Goal: Task Accomplishment & Management: Manage account settings

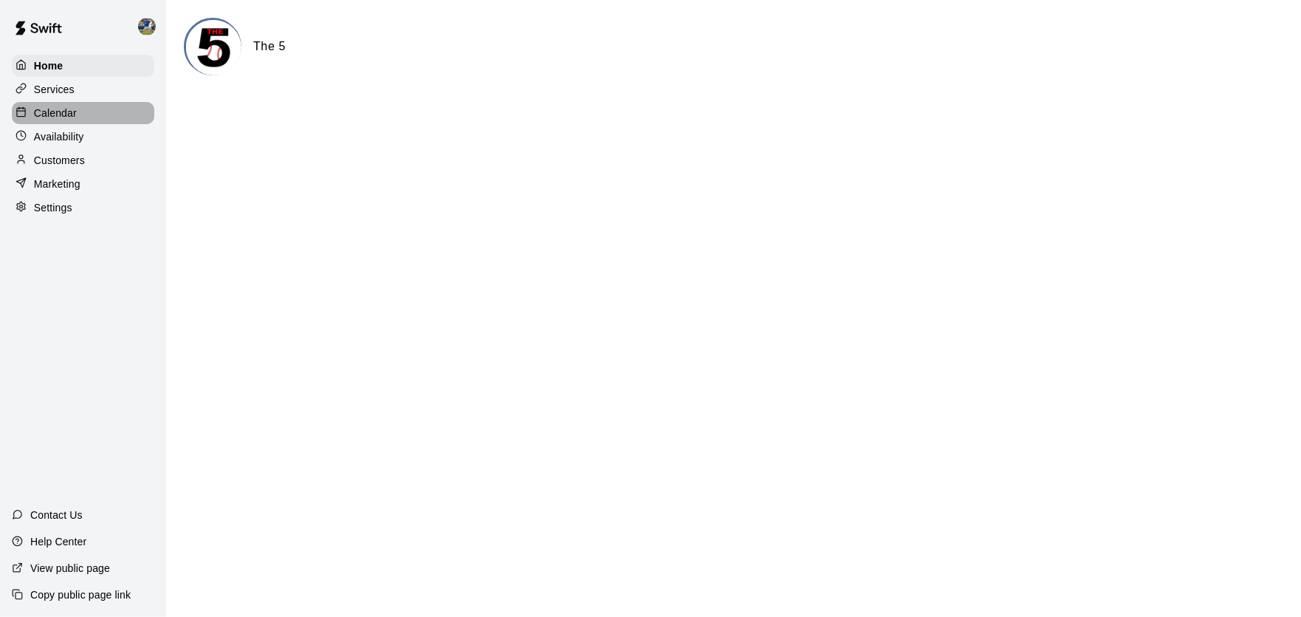
click at [99, 115] on div "Calendar" at bounding box center [83, 113] width 143 height 22
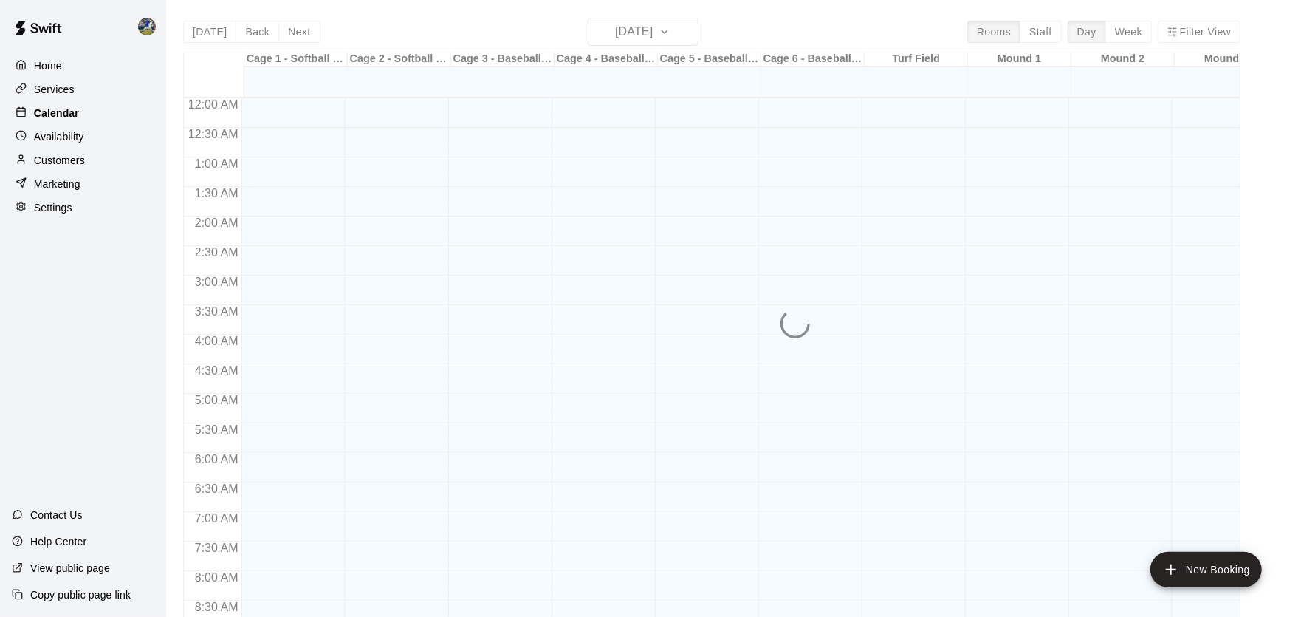
scroll to position [713, 0]
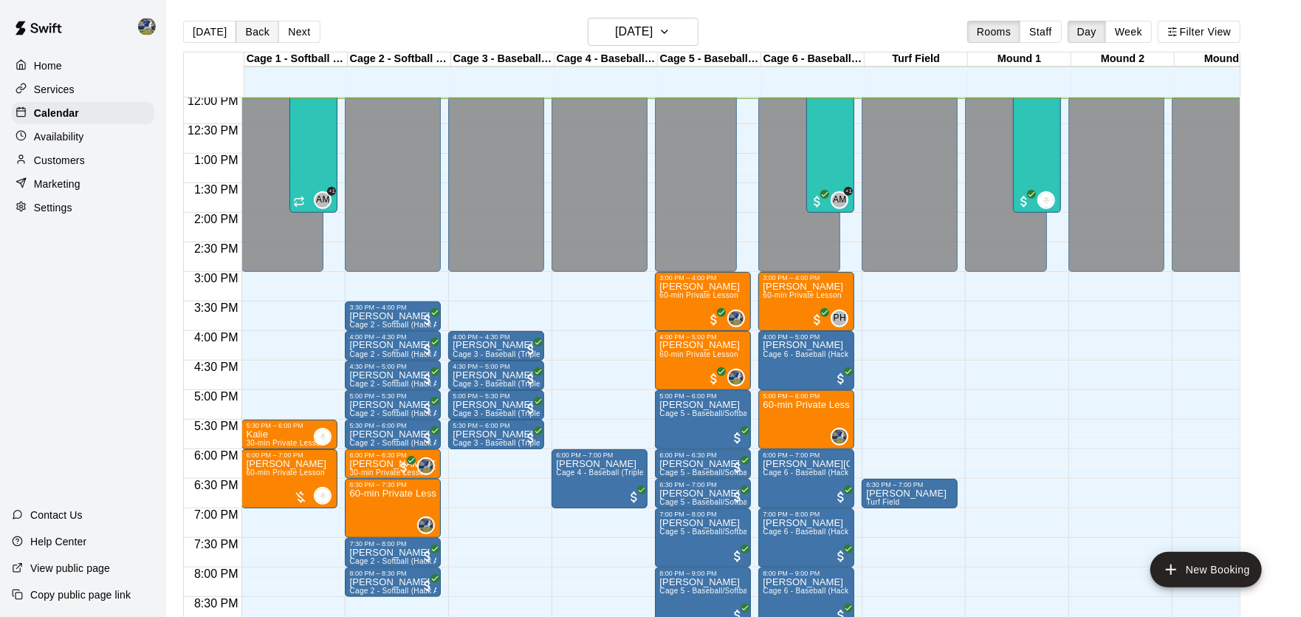
click at [263, 27] on button "Back" at bounding box center [258, 32] width 44 height 22
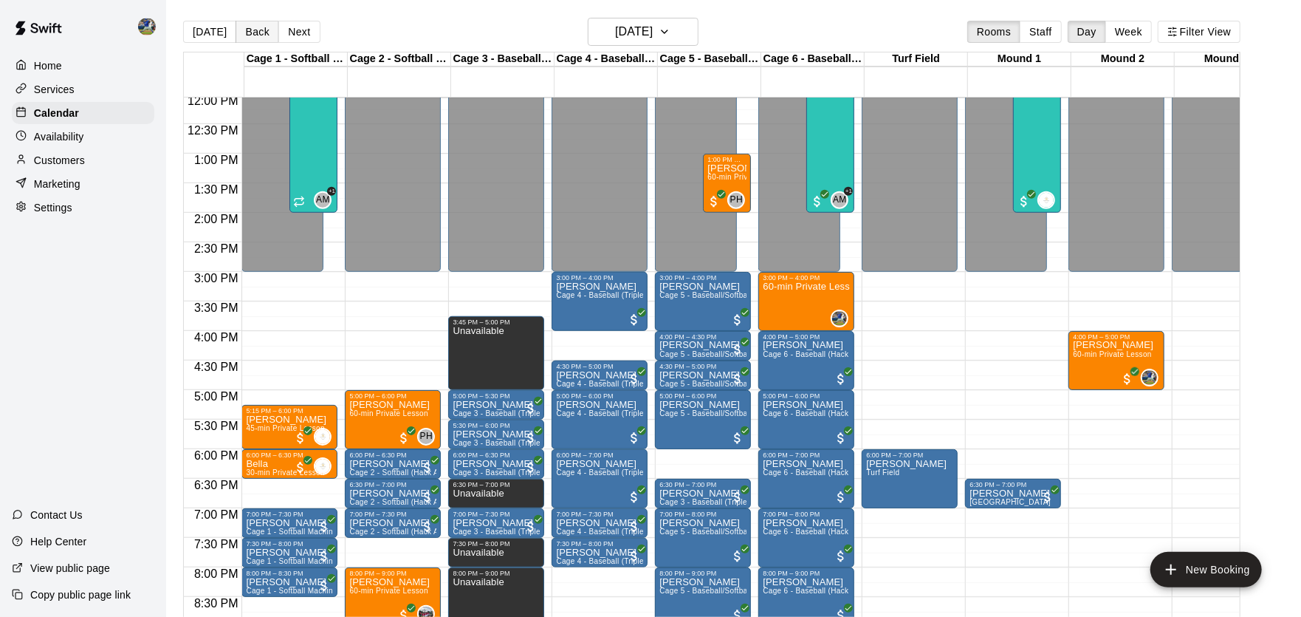
click at [259, 33] on button "Back" at bounding box center [258, 32] width 44 height 22
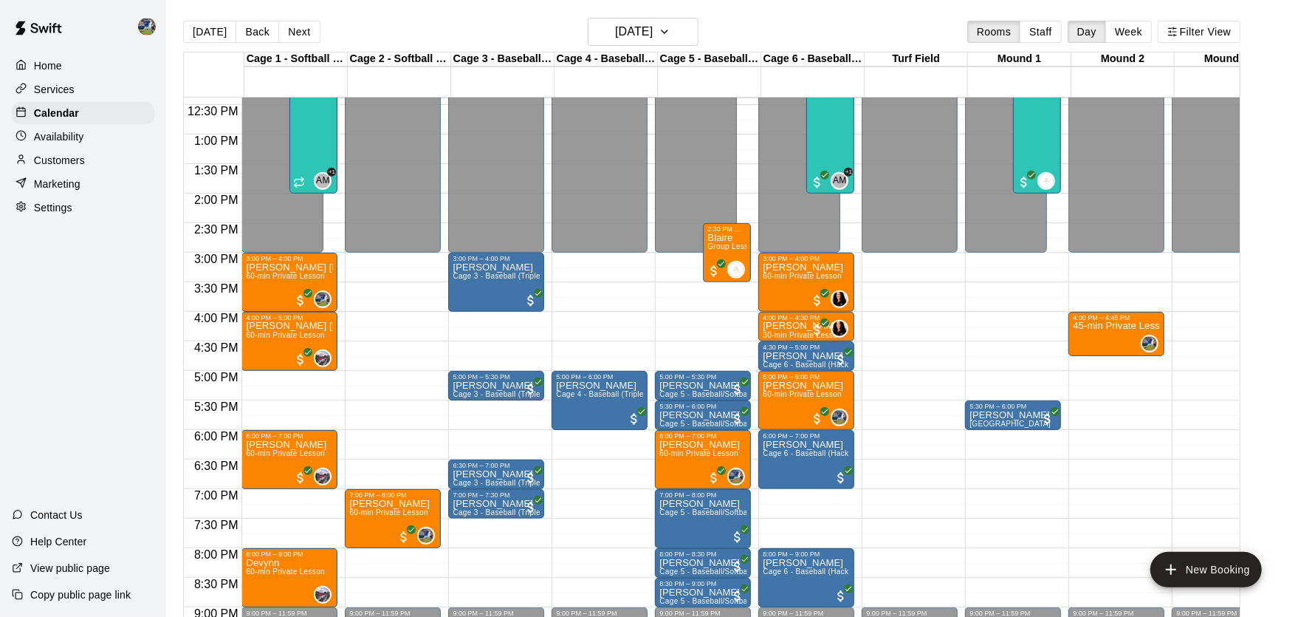
scroll to position [734, 0]
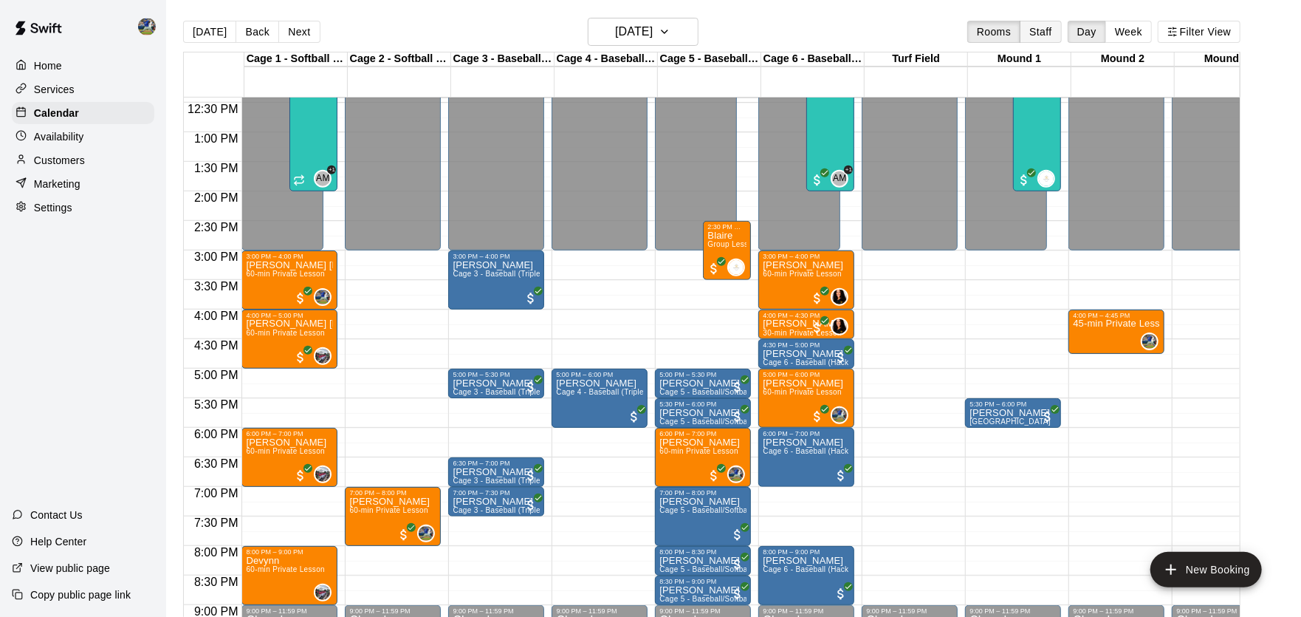
click at [1045, 31] on button "Staff" at bounding box center [1041, 32] width 42 height 22
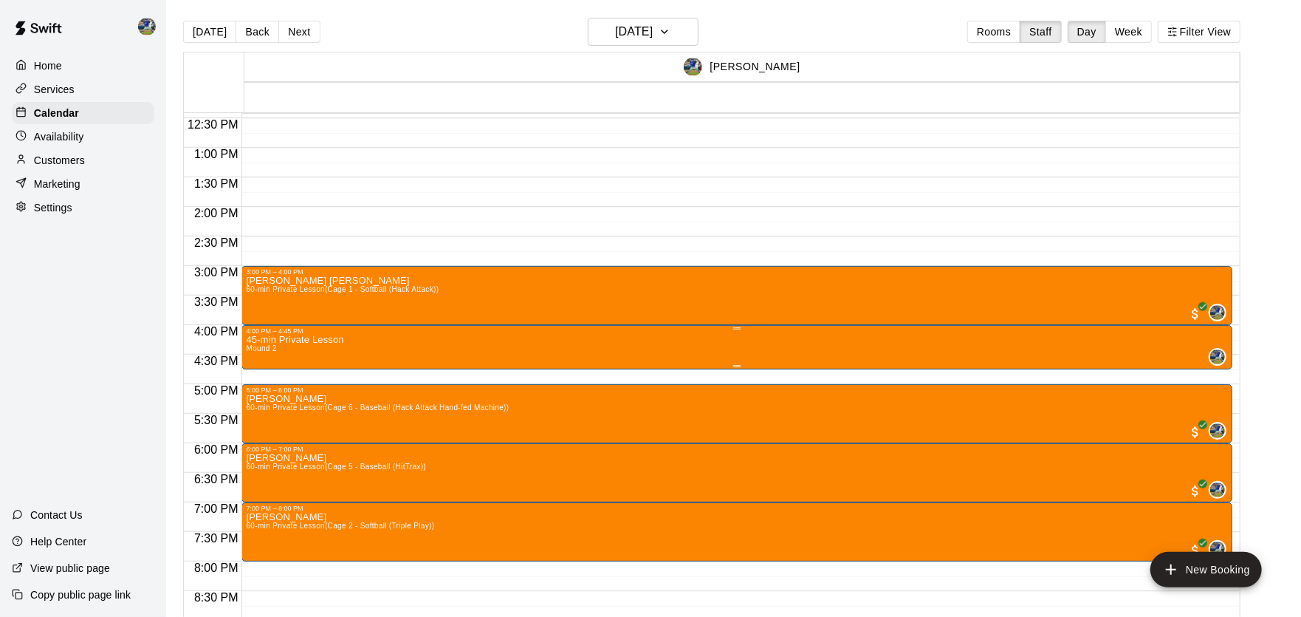
click at [254, 385] on button "edit" at bounding box center [263, 387] width 30 height 29
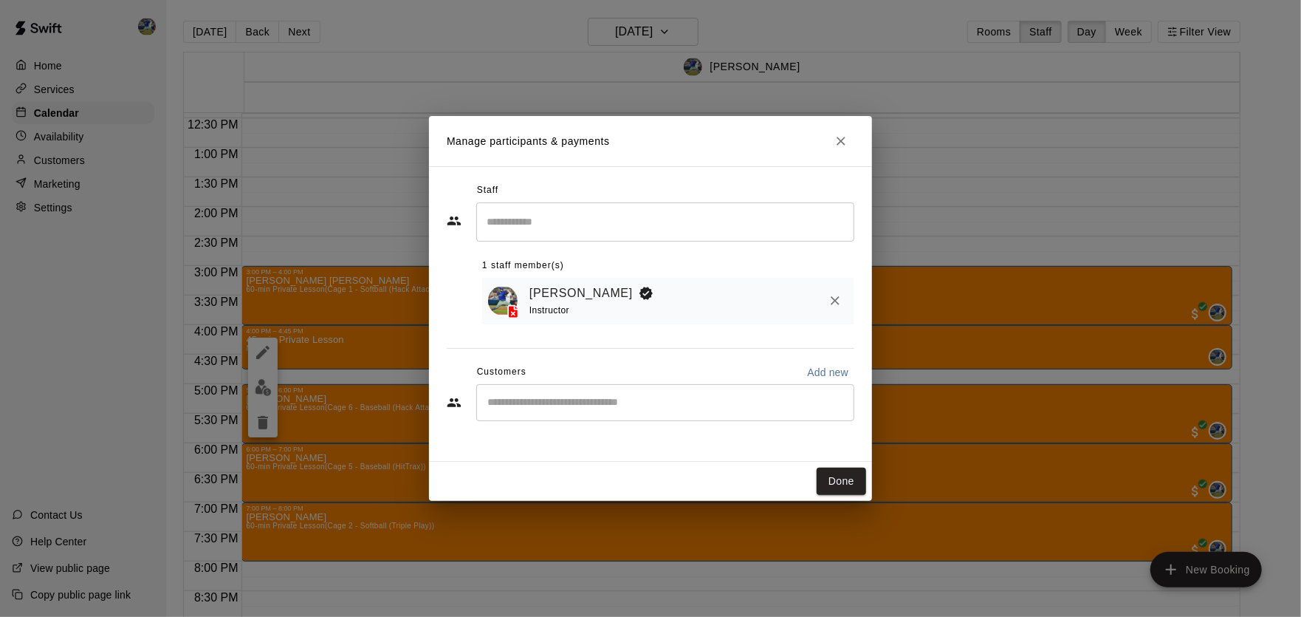
click at [613, 408] on input "Start typing to search customers..." at bounding box center [665, 402] width 365 height 15
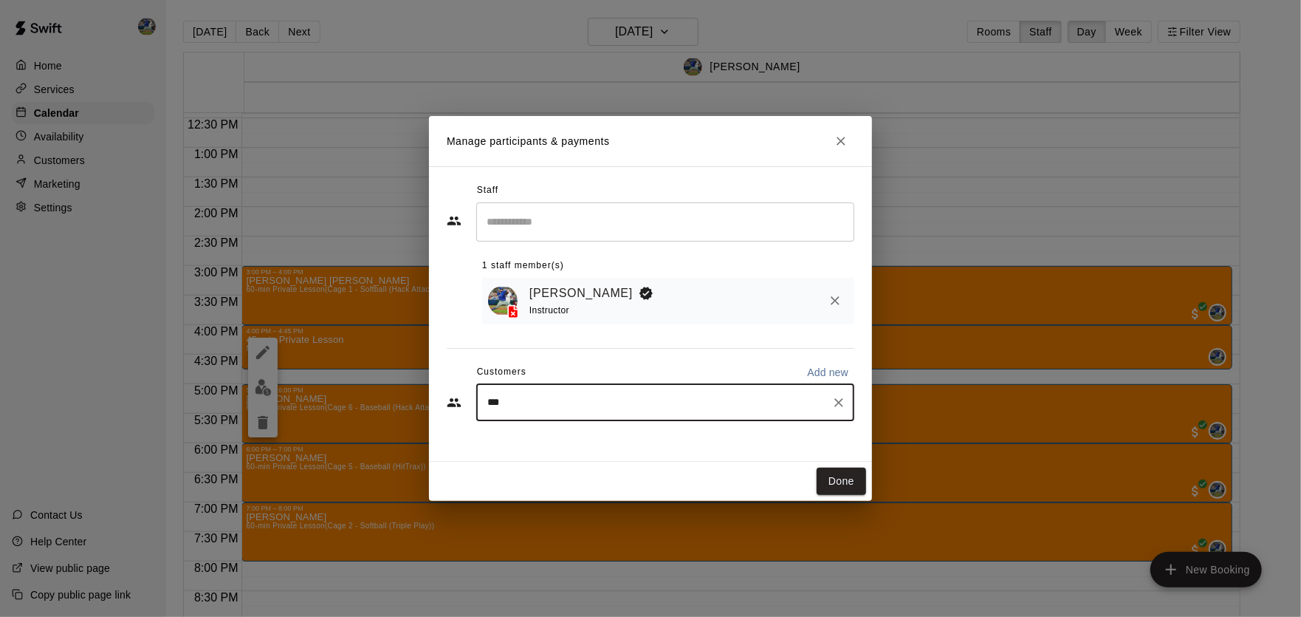
type input "****"
click at [614, 408] on input "****" at bounding box center [647, 402] width 328 height 15
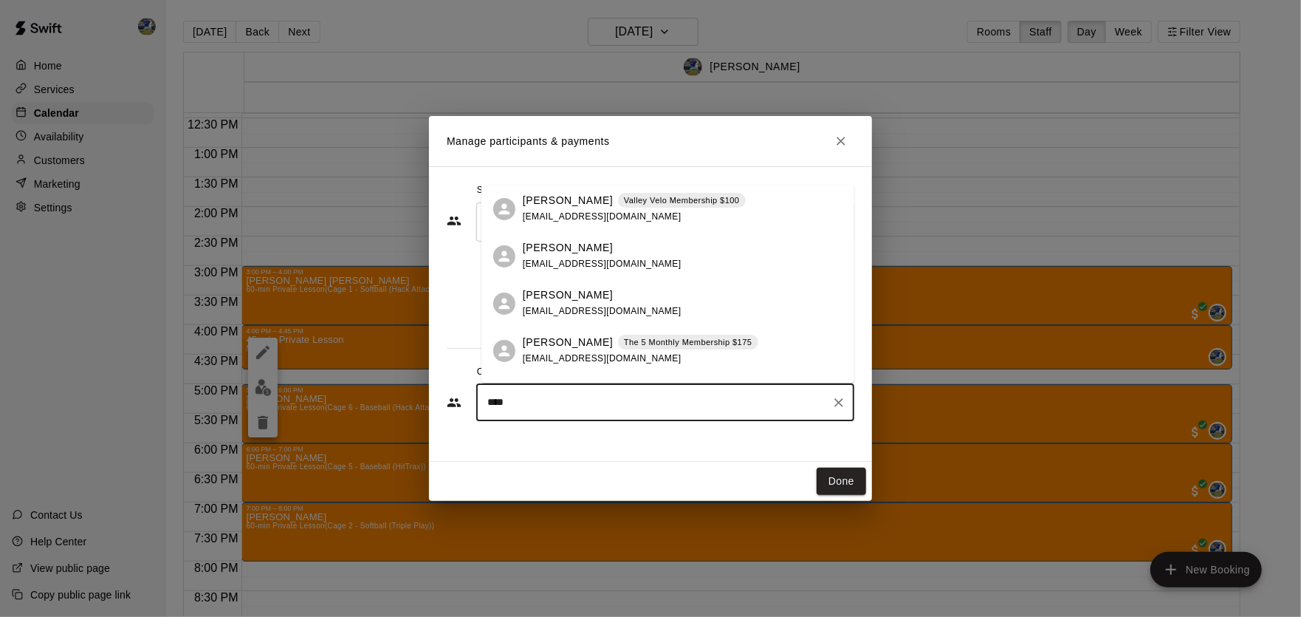
click at [645, 293] on div "[PERSON_NAME] [PERSON_NAME][EMAIL_ADDRESS][DOMAIN_NAME]" at bounding box center [683, 303] width 320 height 32
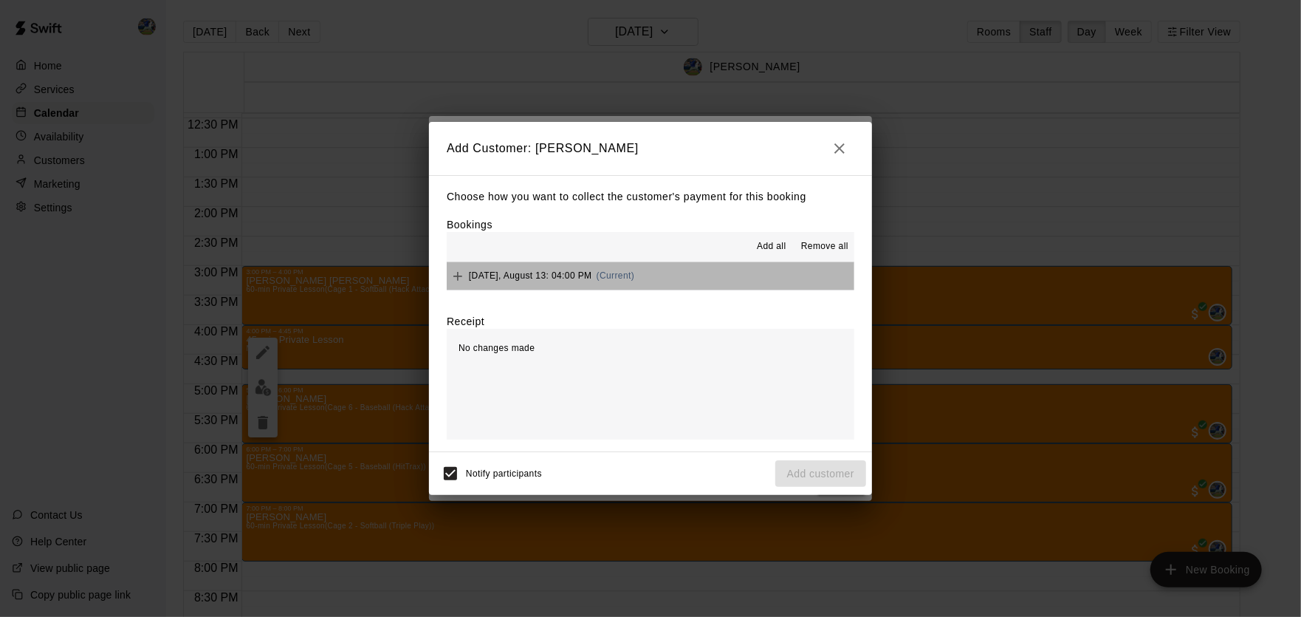
click at [518, 276] on span "[DATE], August 13: 04:00 PM" at bounding box center [530, 275] width 123 height 10
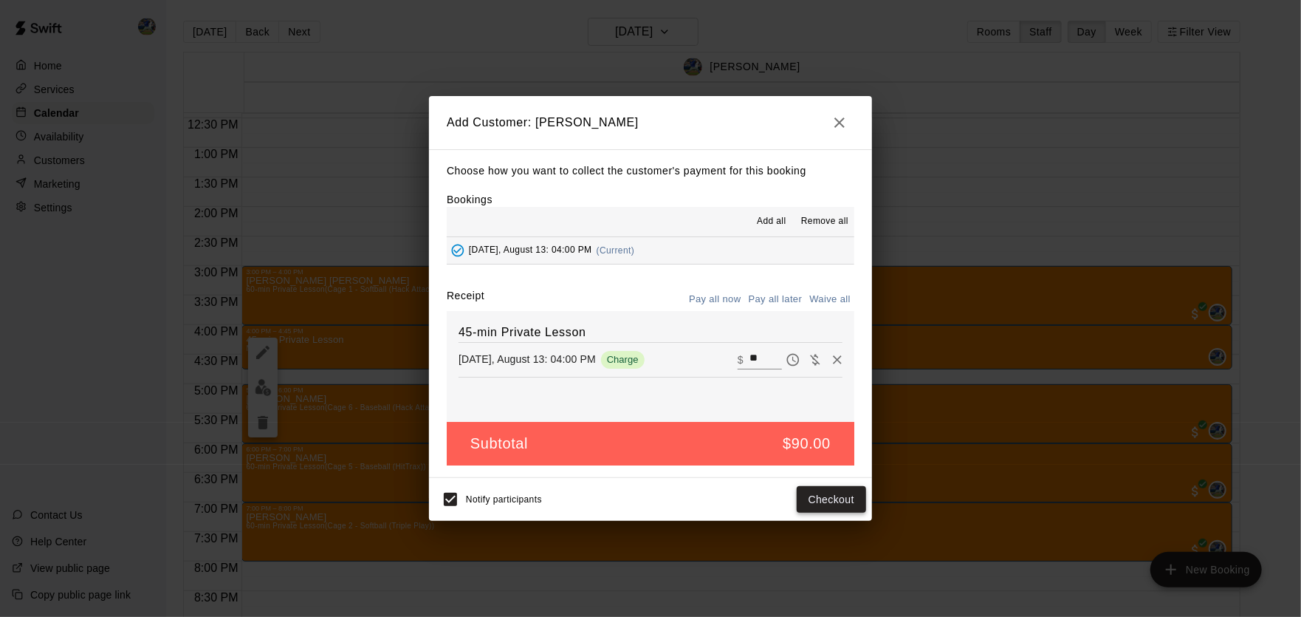
click at [846, 506] on button "Checkout" at bounding box center [831, 499] width 69 height 27
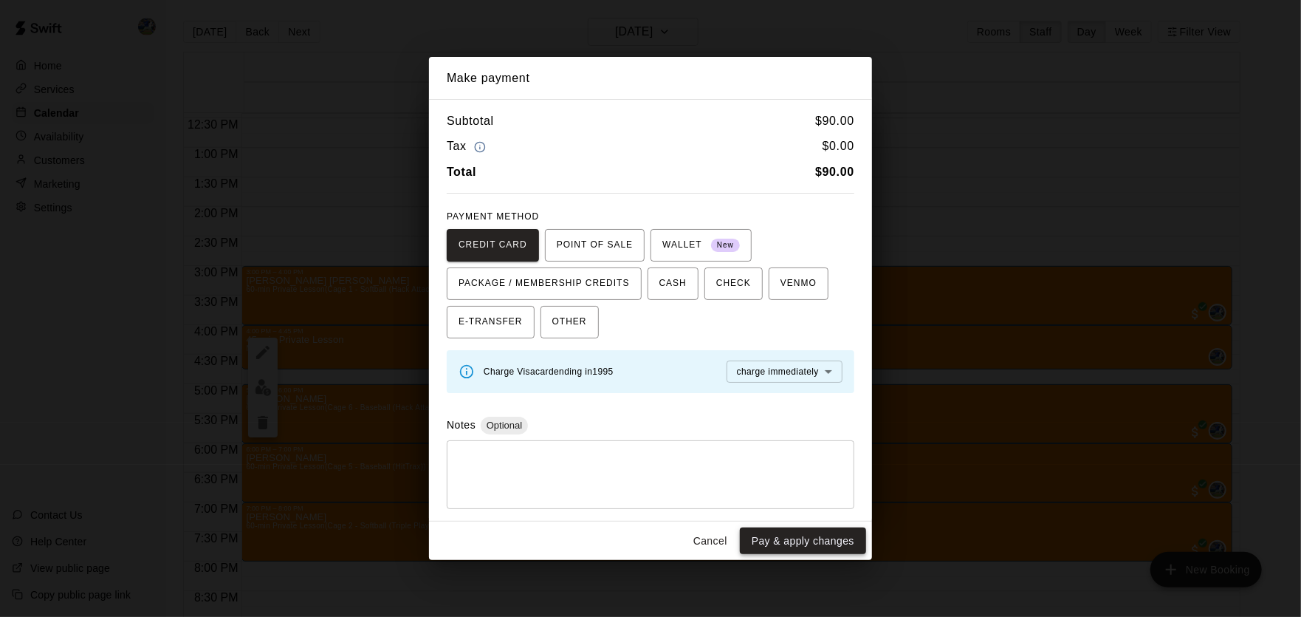
click at [831, 538] on button "Pay & apply changes" at bounding box center [803, 540] width 126 height 27
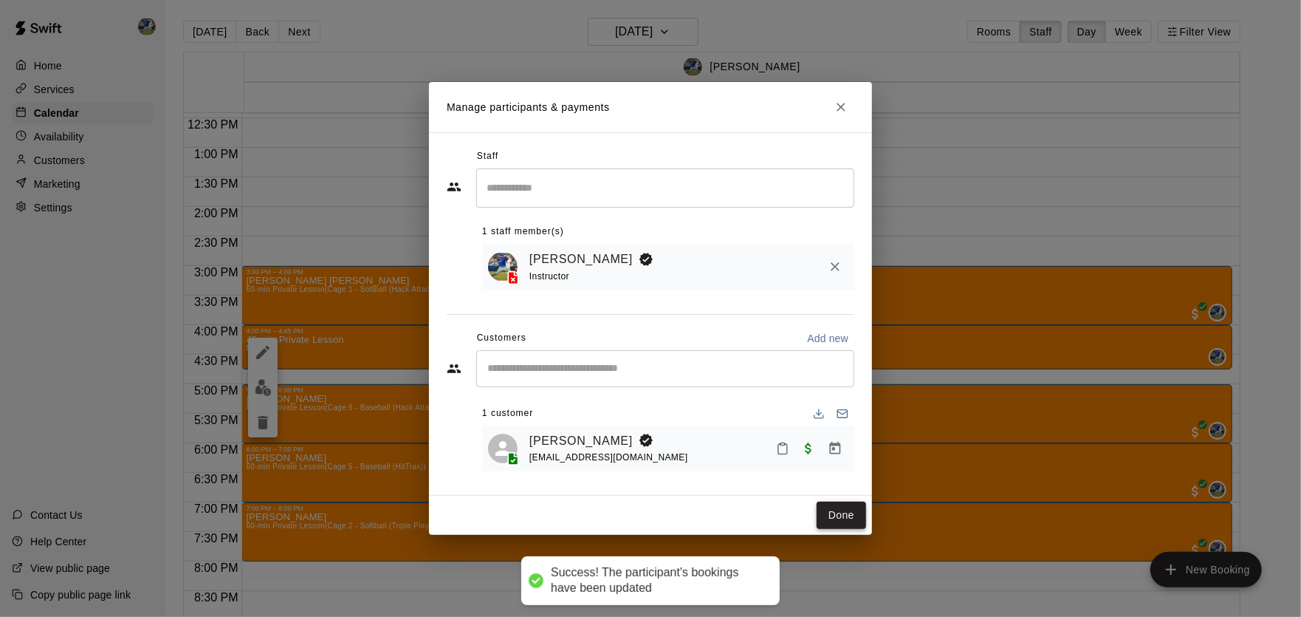
click at [835, 510] on button "Done" at bounding box center [841, 514] width 49 height 27
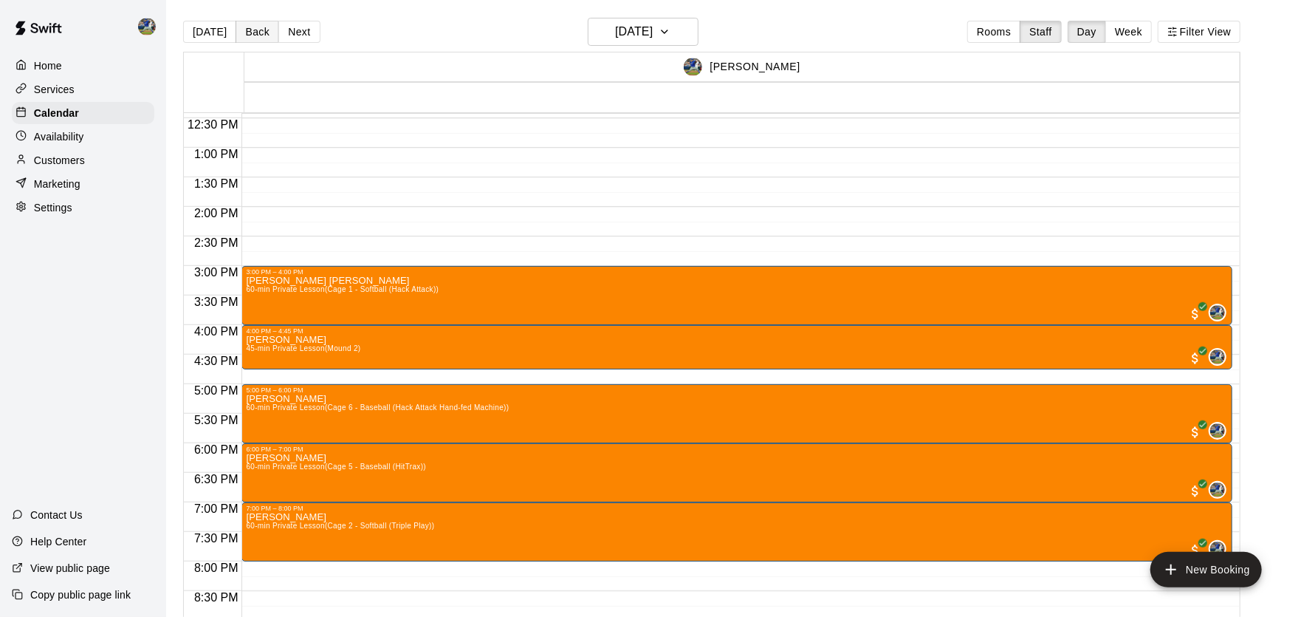
click at [259, 36] on button "Back" at bounding box center [258, 32] width 44 height 22
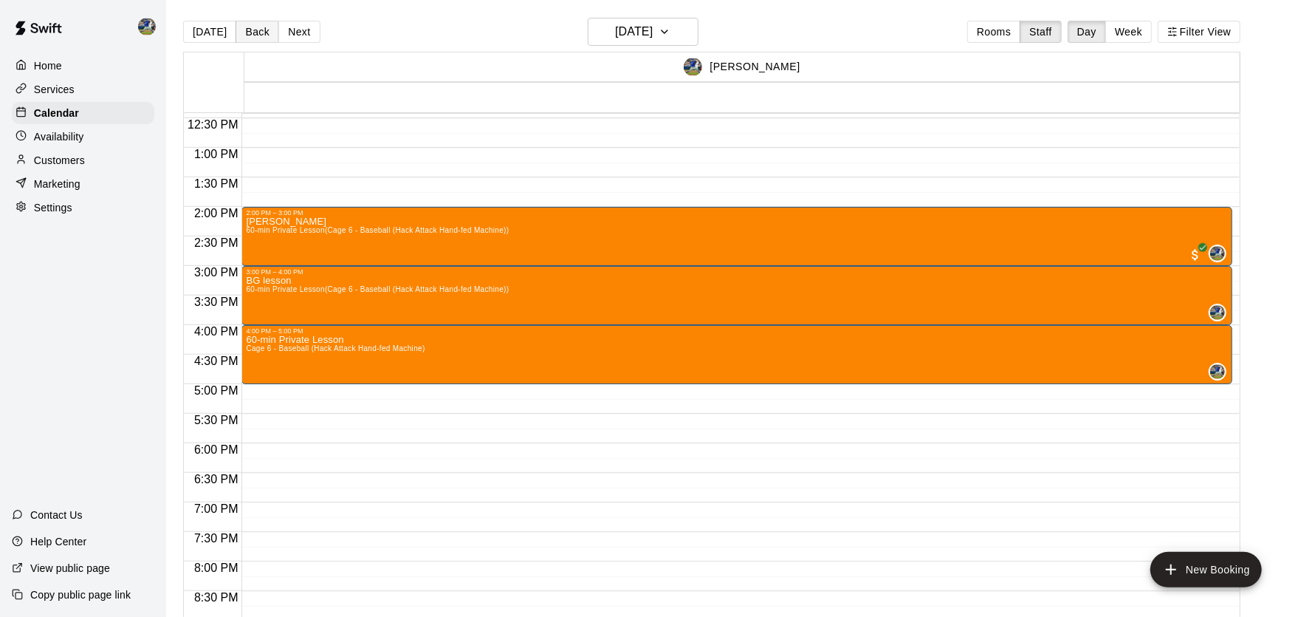
click at [258, 41] on button "Back" at bounding box center [258, 32] width 44 height 22
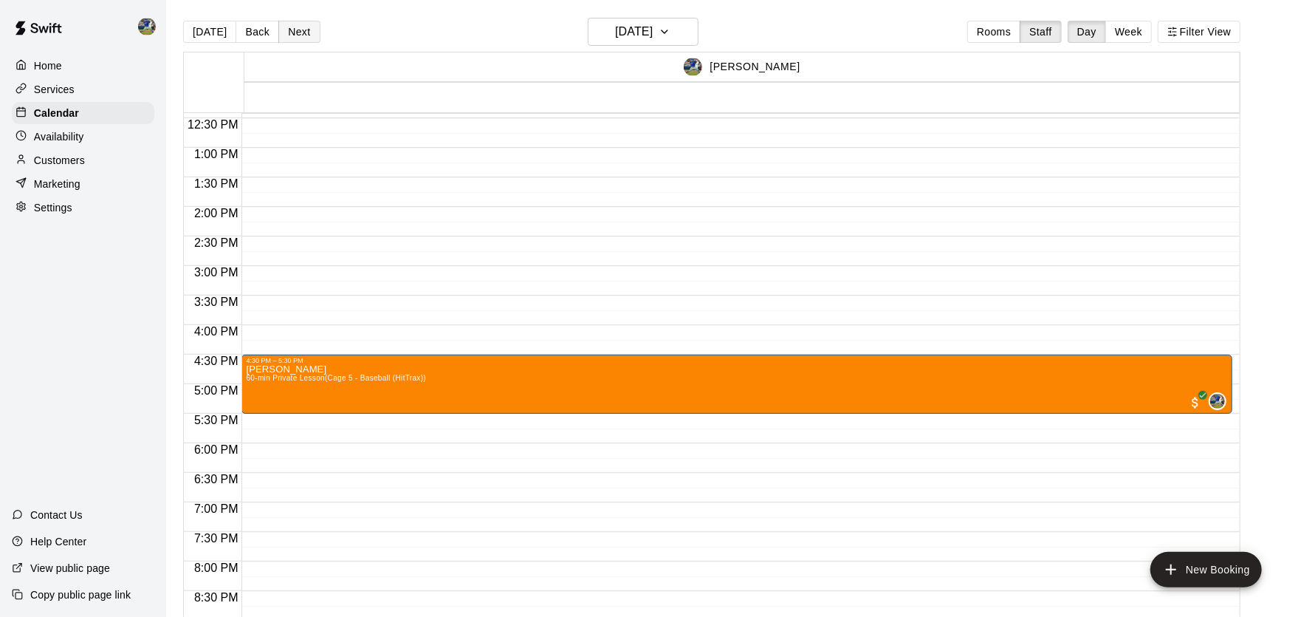
click at [303, 27] on button "Next" at bounding box center [298, 32] width 41 height 22
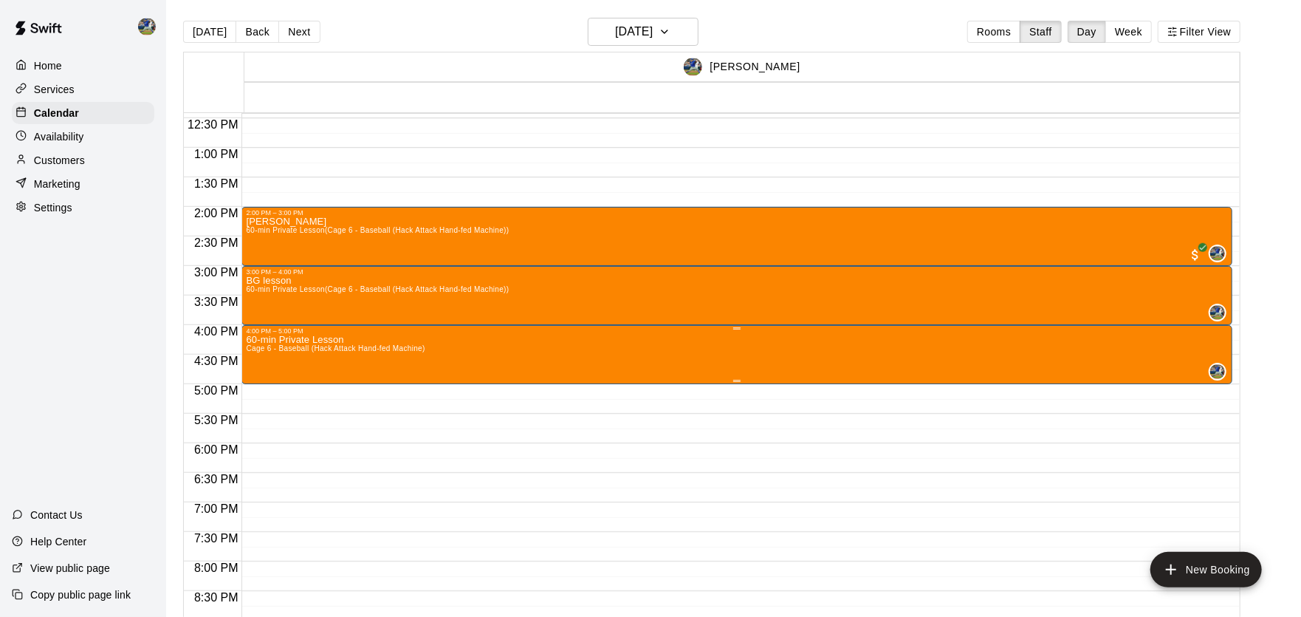
click at [262, 391] on img "edit" at bounding box center [263, 387] width 17 height 17
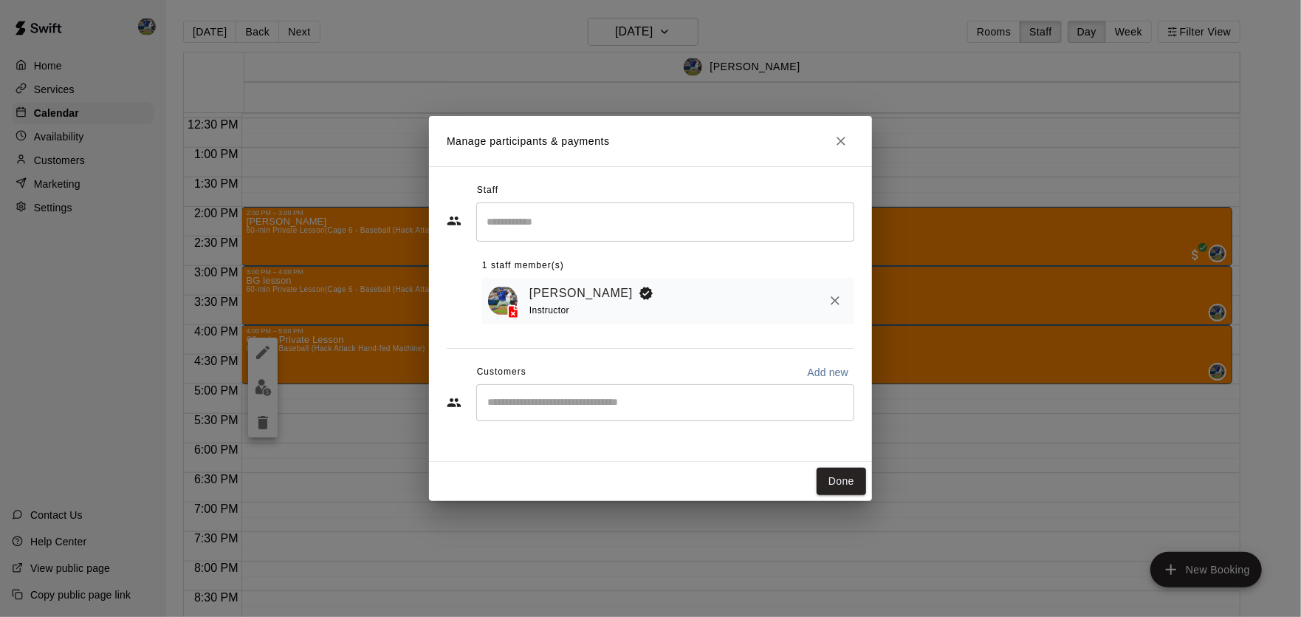
click at [555, 404] on input "Start typing to search customers..." at bounding box center [665, 402] width 365 height 15
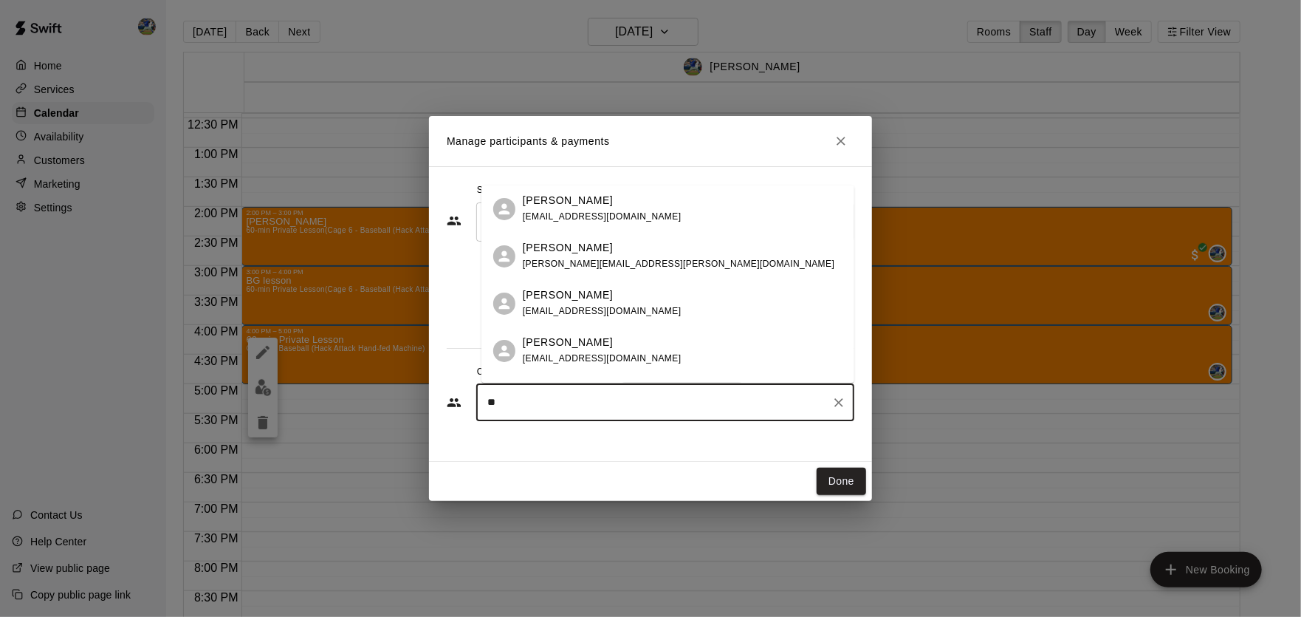
type input "*"
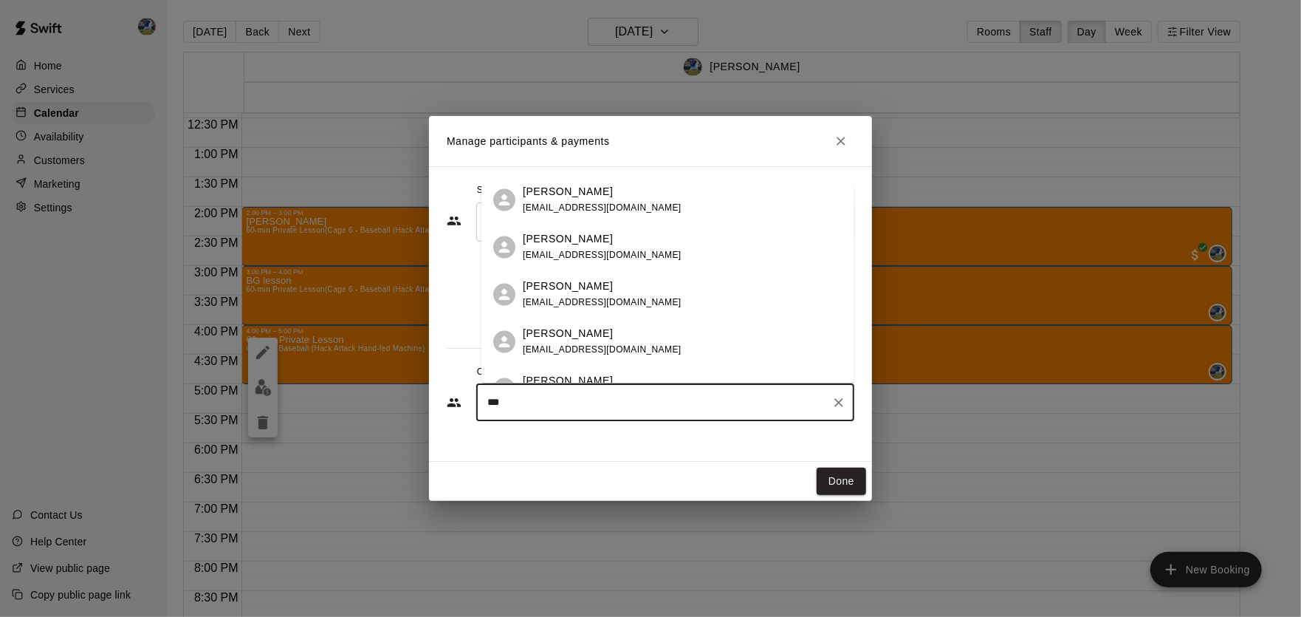
scroll to position [1381, 0]
type input "*"
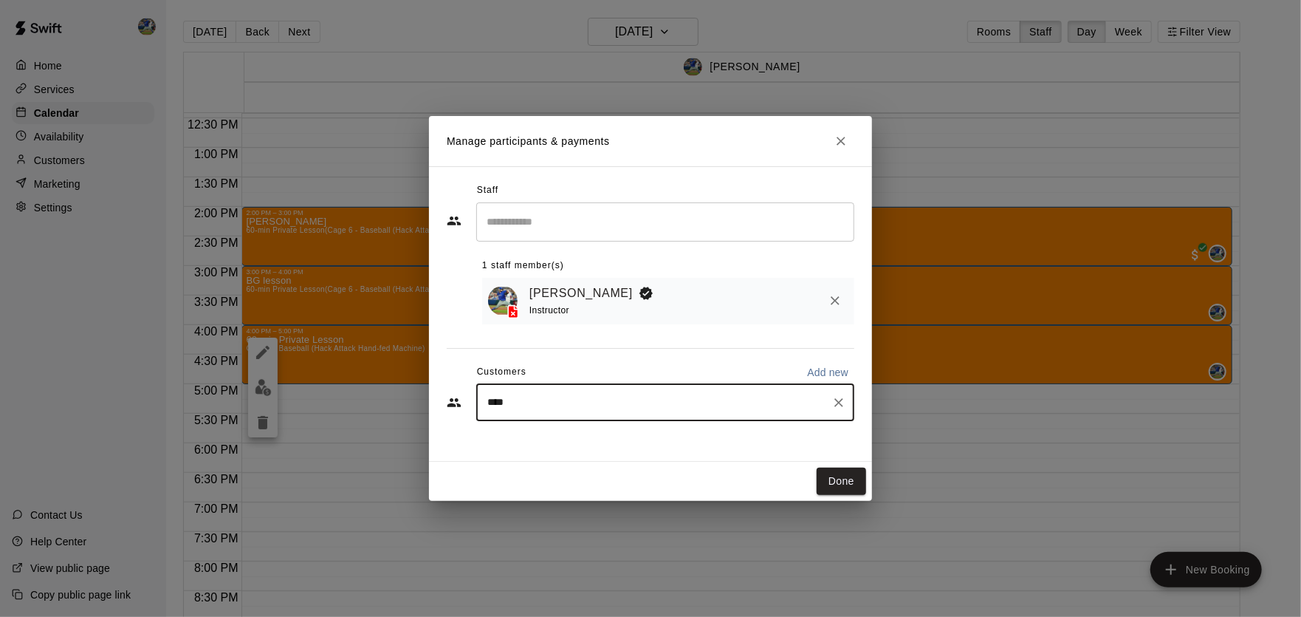
type input "***"
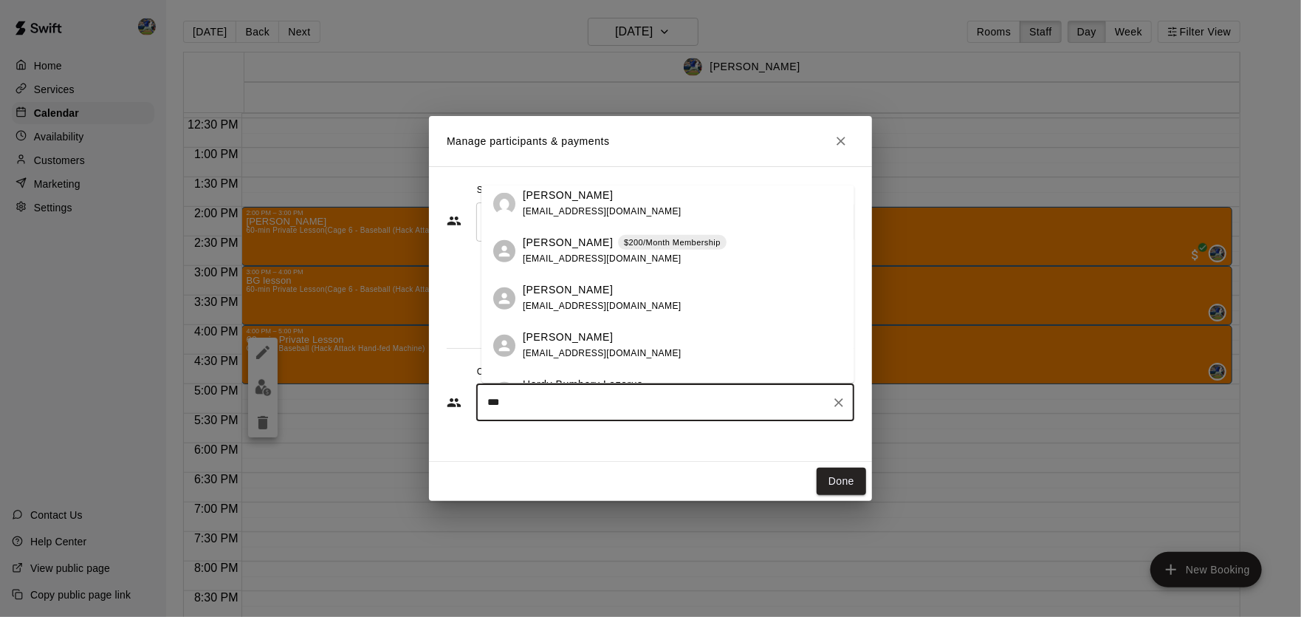
scroll to position [528, 0]
click at [657, 301] on div "[PERSON_NAME] [EMAIL_ADDRESS][DOMAIN_NAME]" at bounding box center [683, 295] width 320 height 32
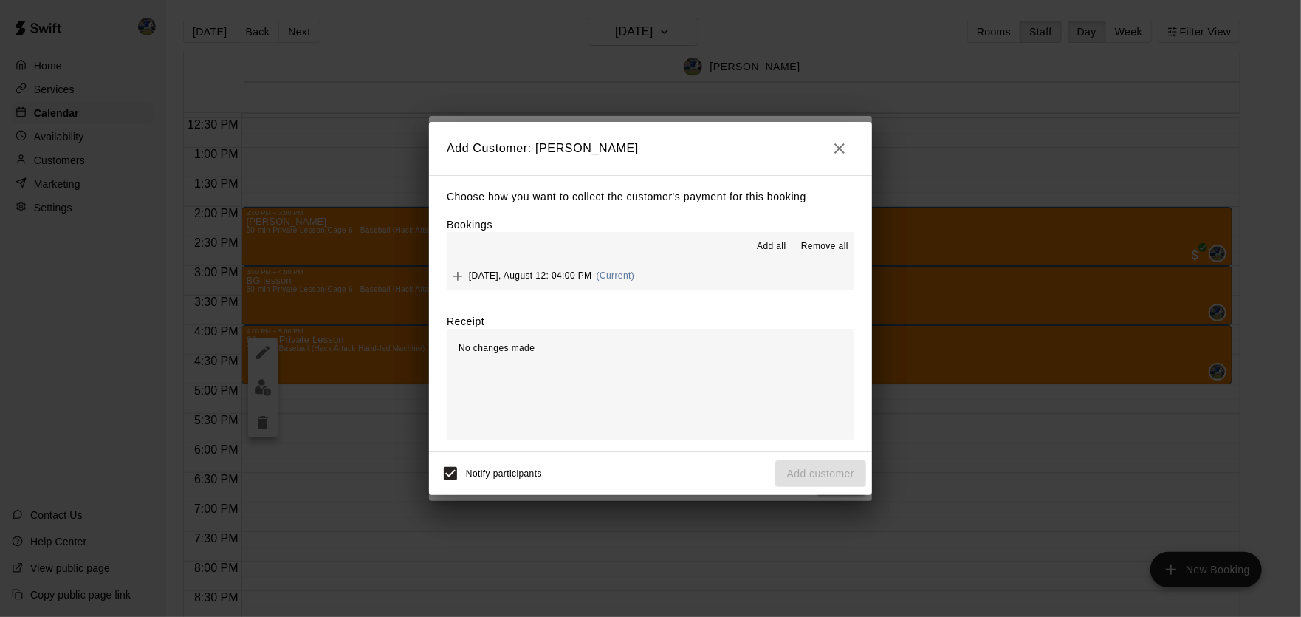
click at [540, 261] on hr at bounding box center [651, 261] width 408 height 1
click at [538, 273] on span "[DATE], August 12: 04:00 PM" at bounding box center [530, 275] width 123 height 10
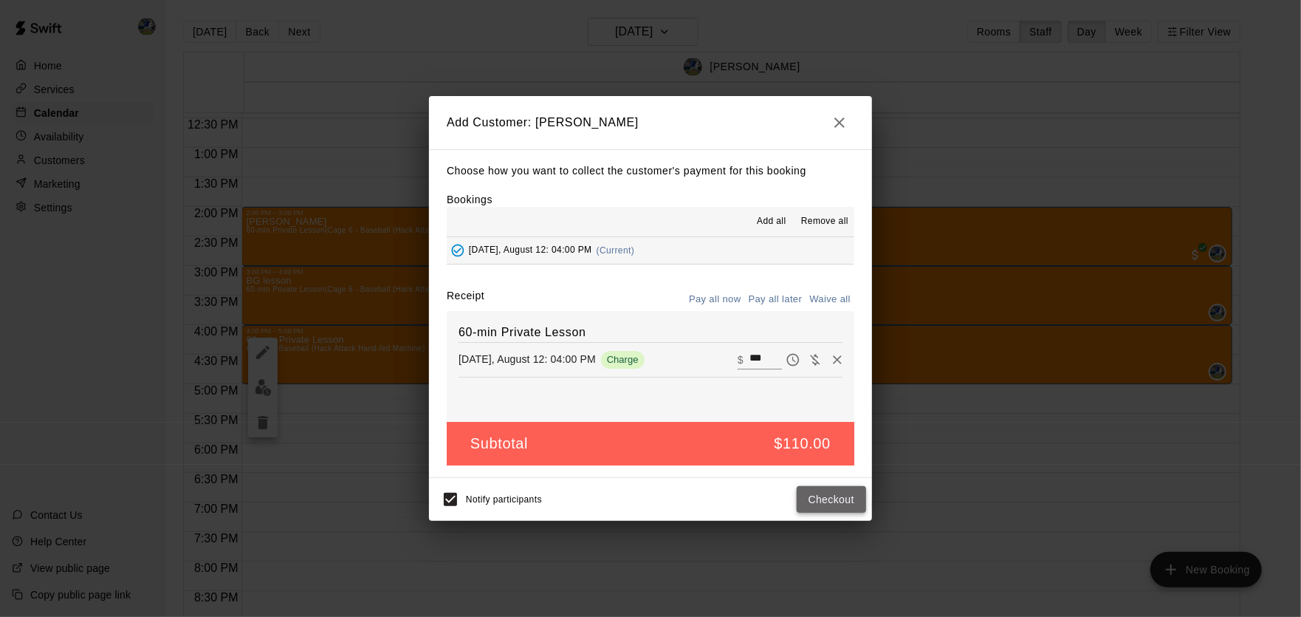
click at [829, 493] on button "Checkout" at bounding box center [831, 499] width 69 height 27
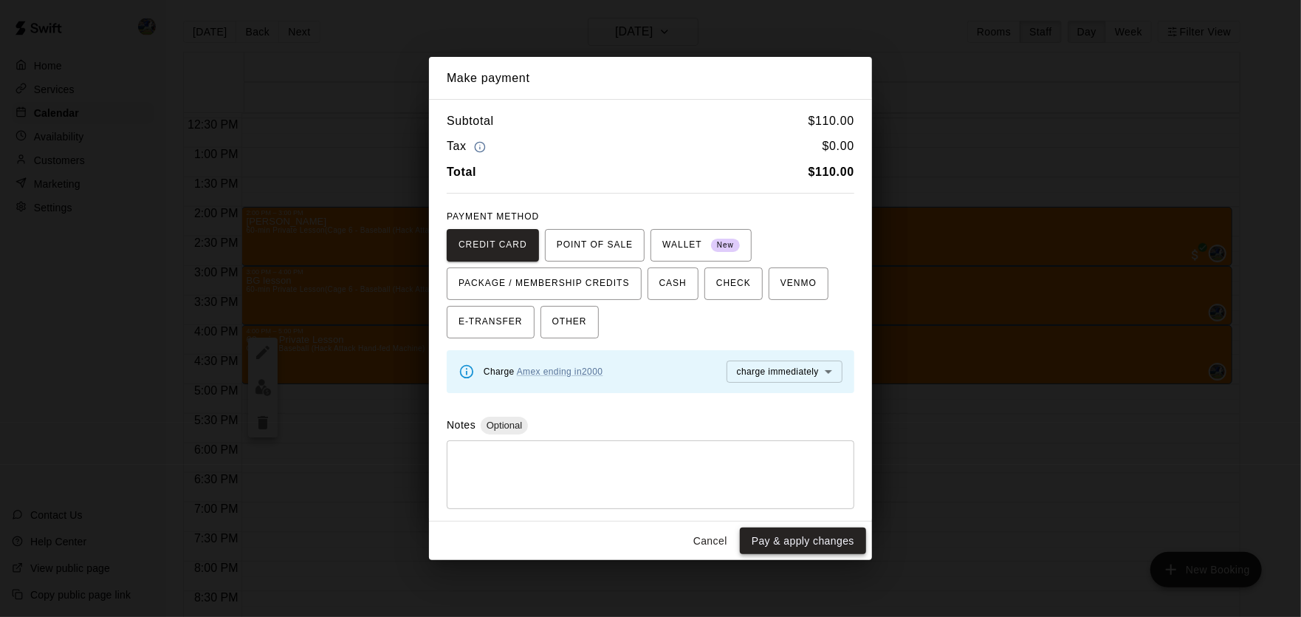
click at [821, 541] on button "Pay & apply changes" at bounding box center [803, 540] width 126 height 27
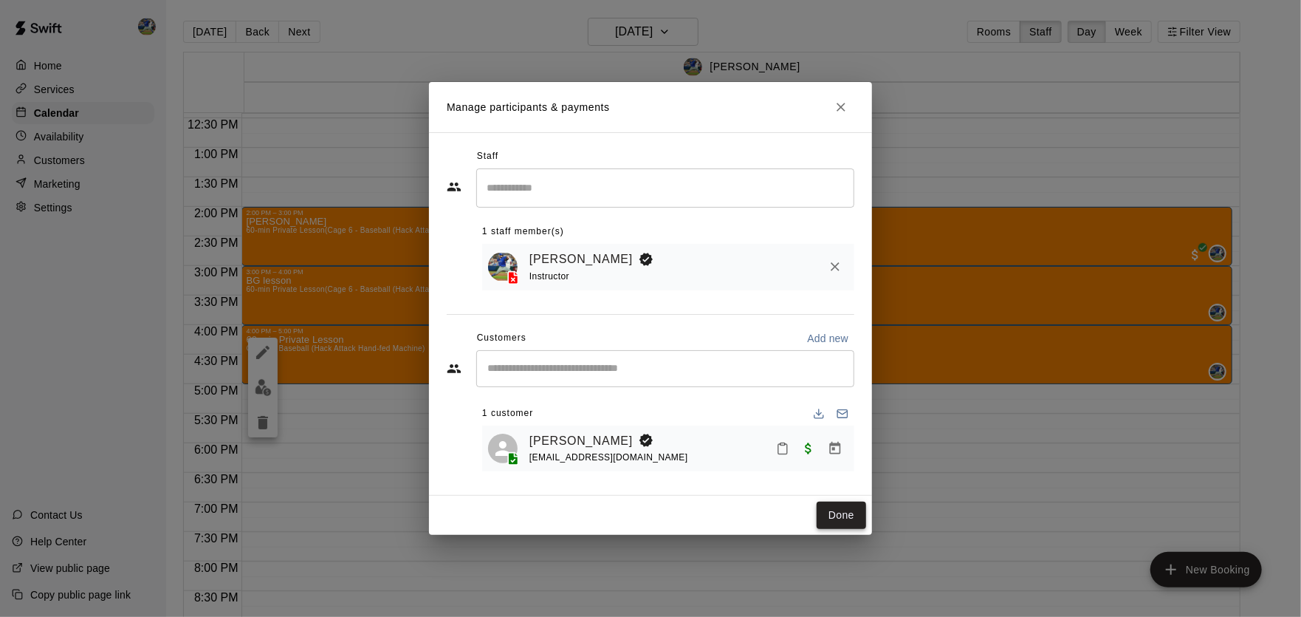
click at [847, 514] on button "Done" at bounding box center [841, 514] width 49 height 27
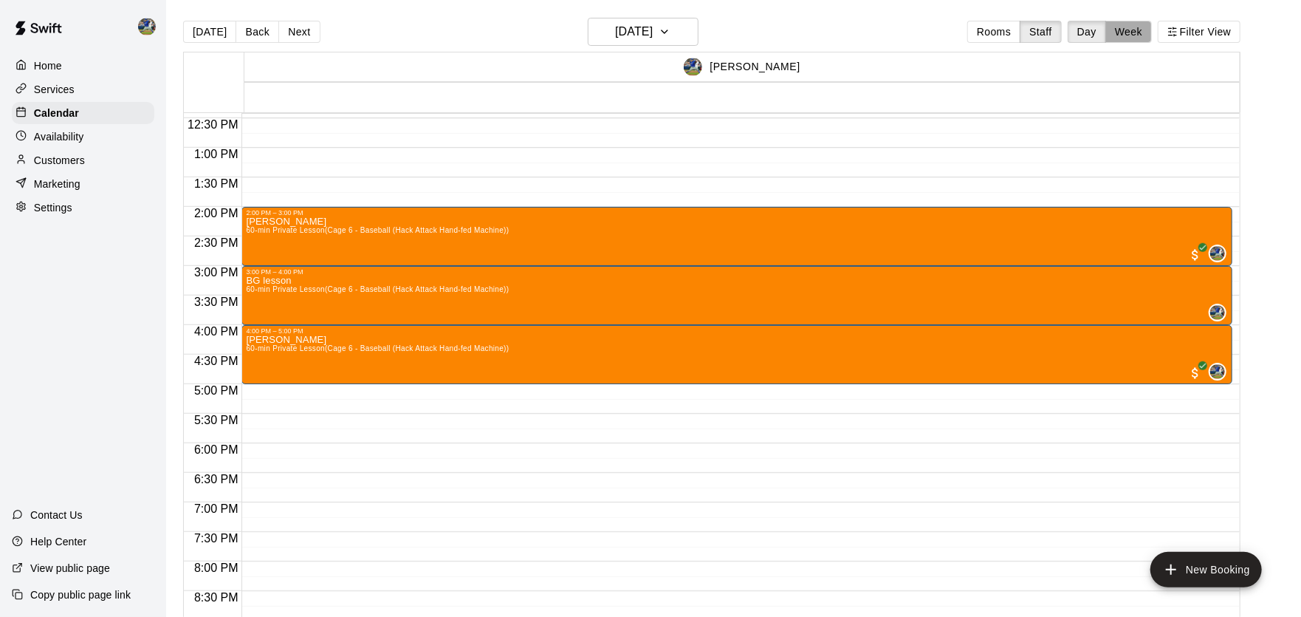
click at [1123, 35] on button "Week" at bounding box center [1129, 32] width 47 height 22
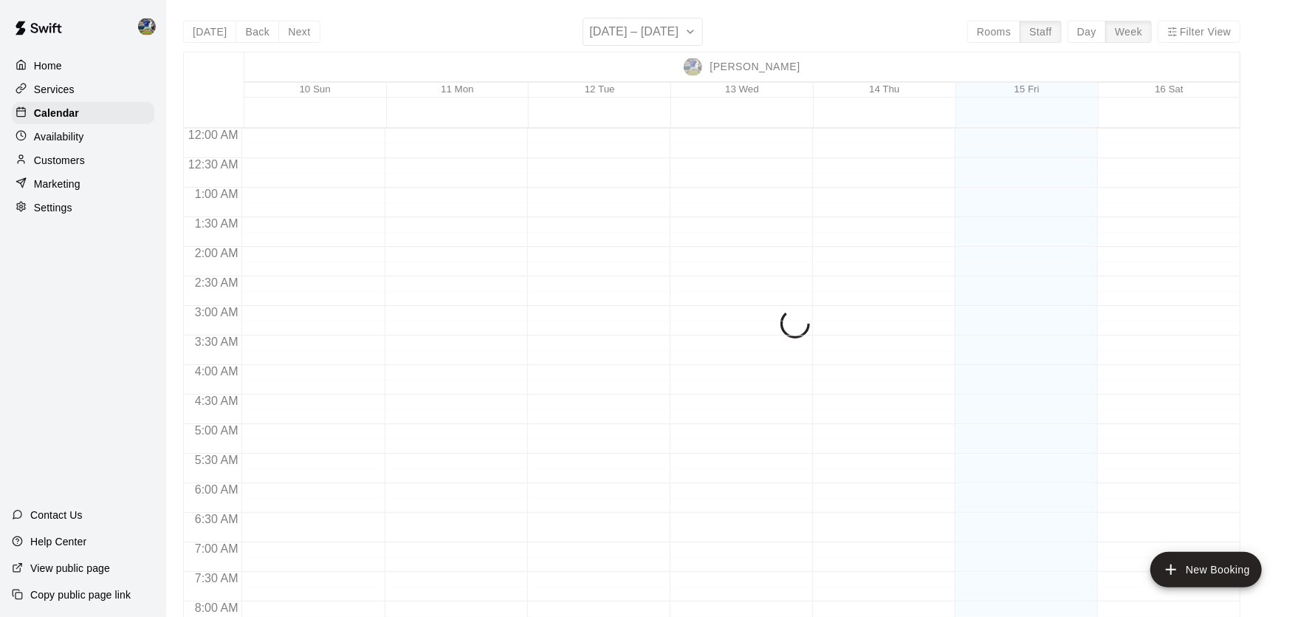
scroll to position [714, 0]
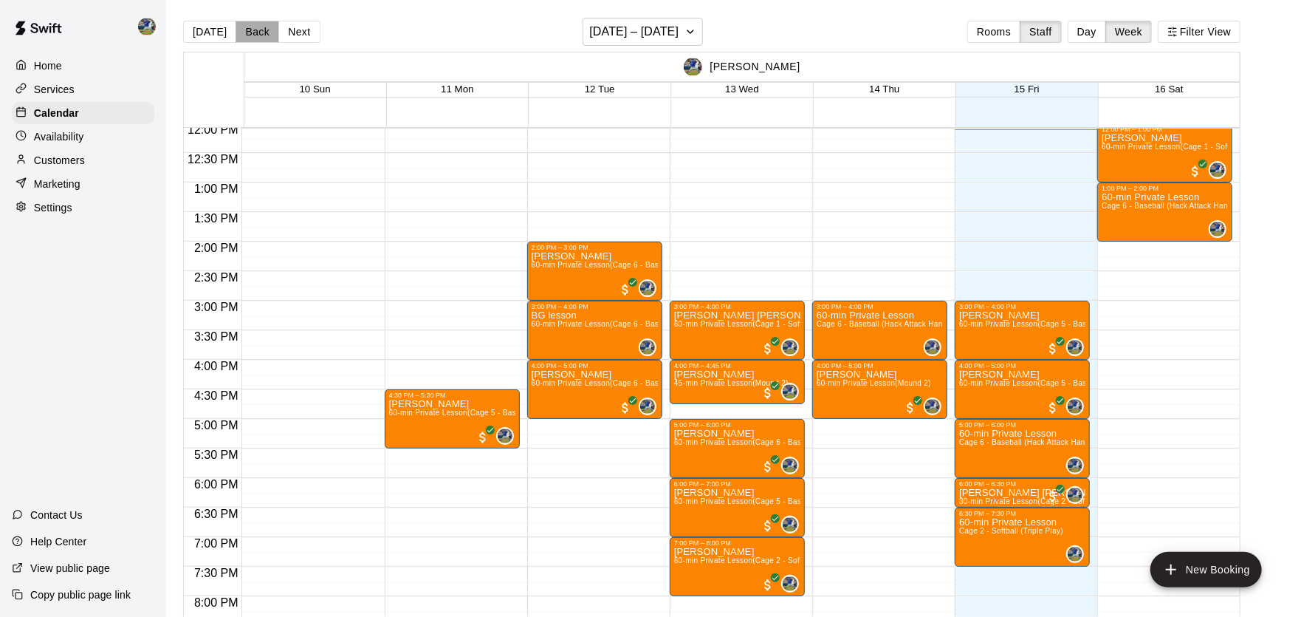
click at [253, 29] on button "Back" at bounding box center [258, 32] width 44 height 22
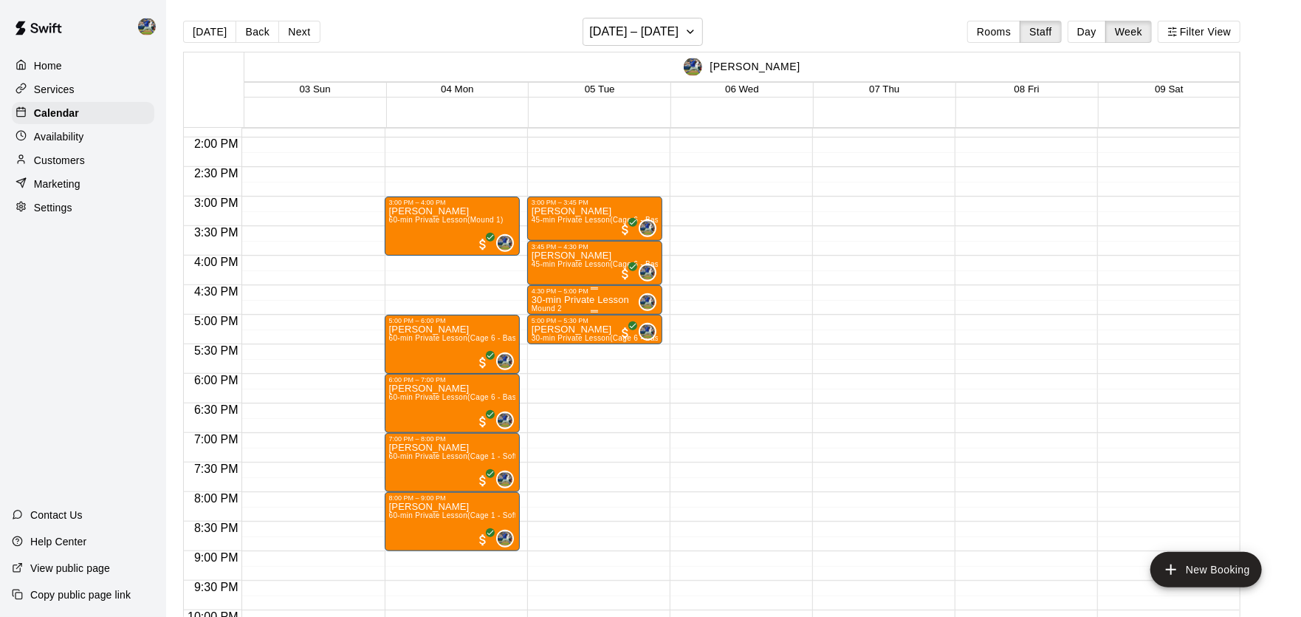
scroll to position [819, 0]
click at [643, 298] on img "Brandon Gold" at bounding box center [647, 301] width 15 height 15
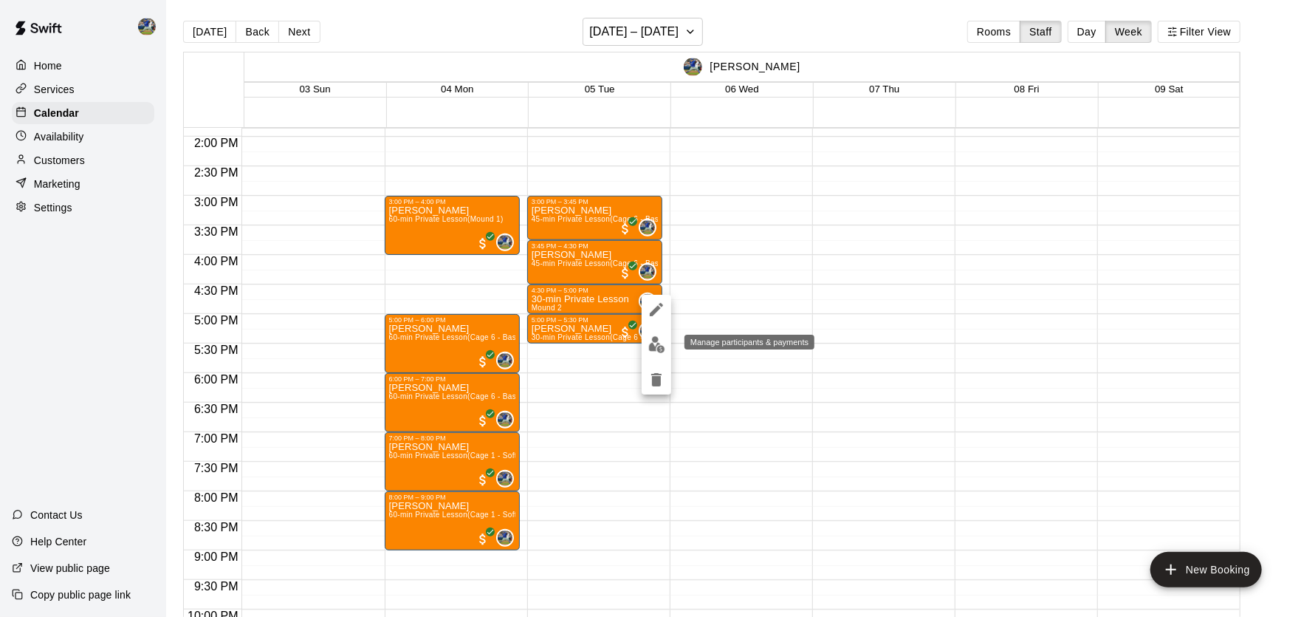
click at [657, 351] on img "edit" at bounding box center [656, 344] width 17 height 17
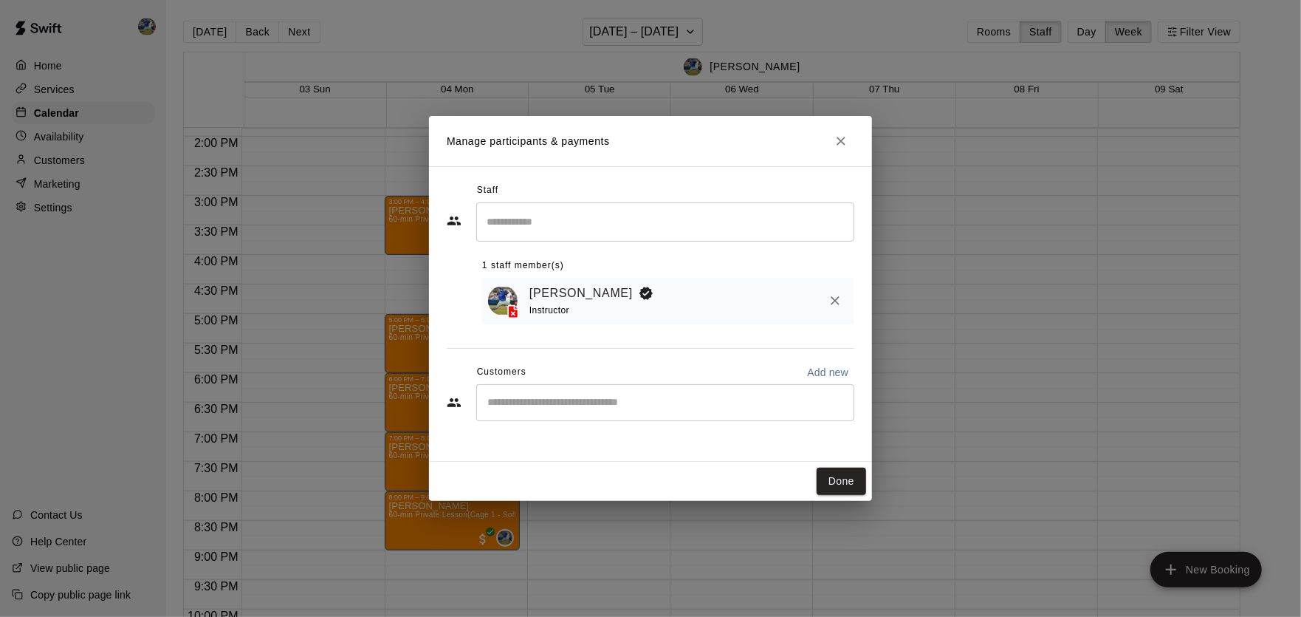
click at [623, 411] on div "​" at bounding box center [665, 402] width 378 height 37
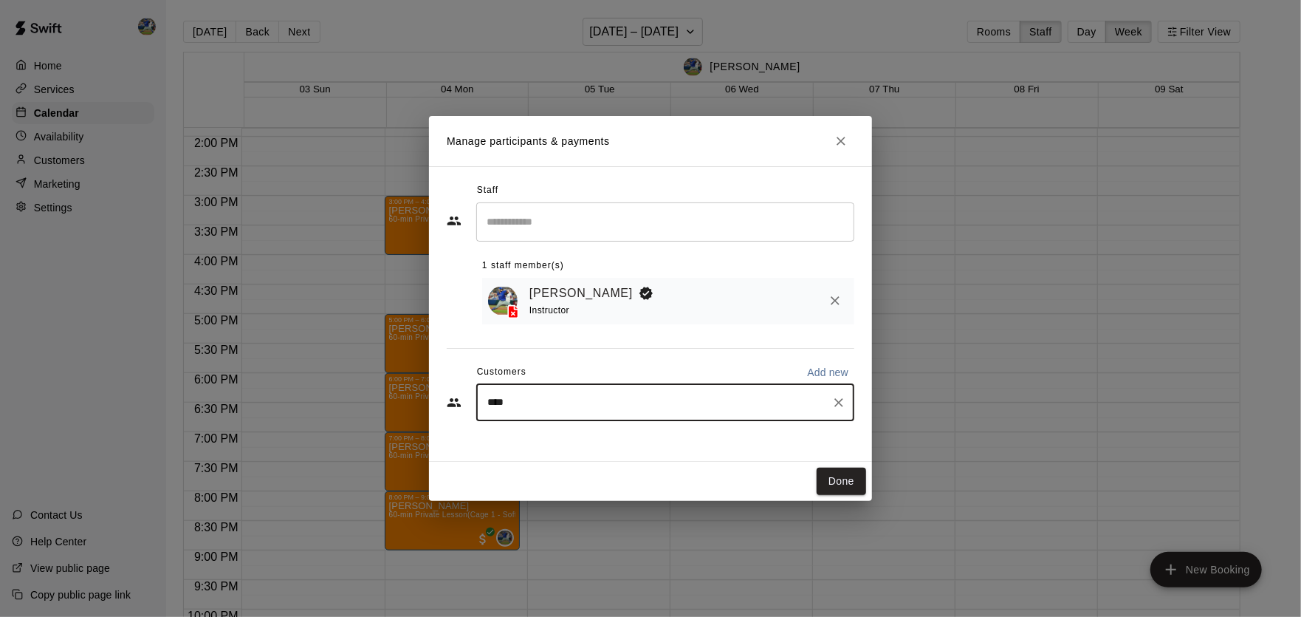
type input "*****"
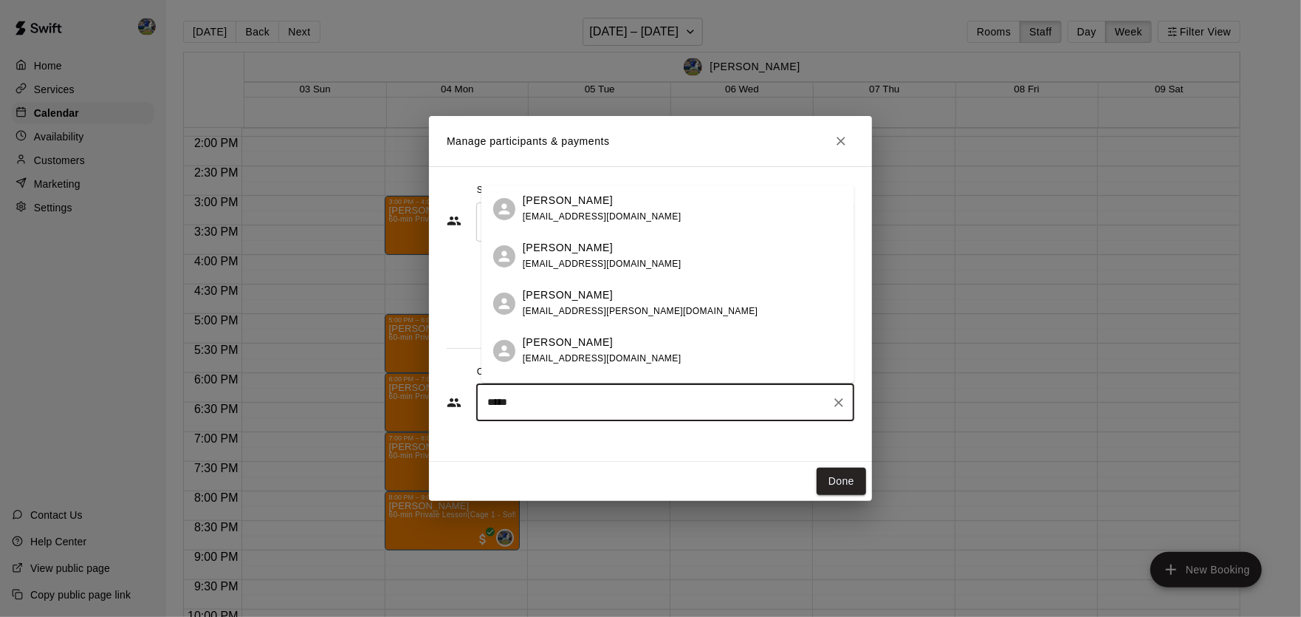
click at [675, 318] on div "[PERSON_NAME] [PERSON_NAME][EMAIL_ADDRESS][PERSON_NAME][DOMAIN_NAME]" at bounding box center [683, 303] width 320 height 32
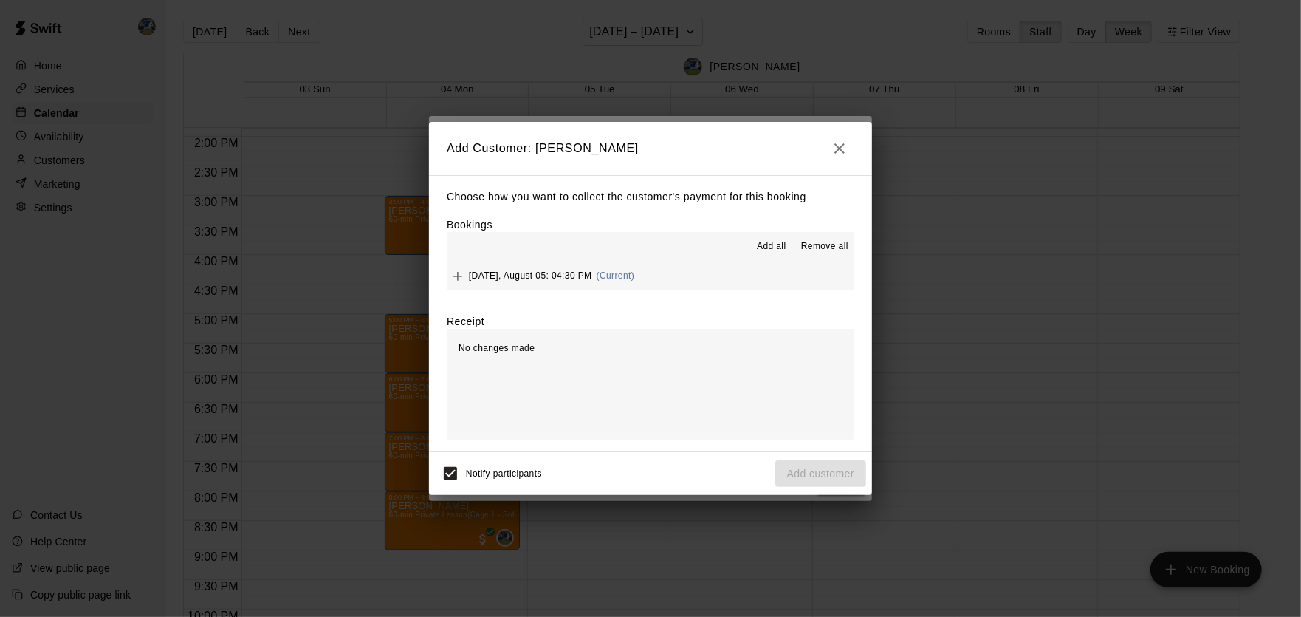
click at [537, 274] on span "[DATE], August 05: 04:30 PM" at bounding box center [530, 275] width 123 height 10
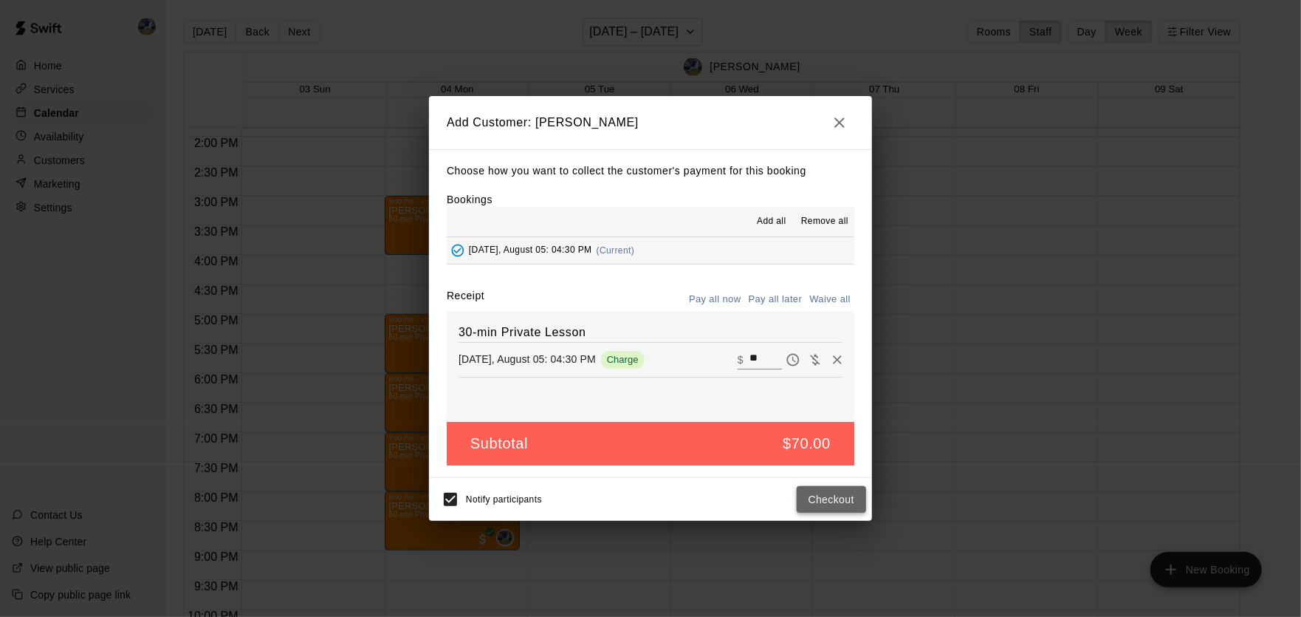
click at [838, 509] on button "Checkout" at bounding box center [831, 499] width 69 height 27
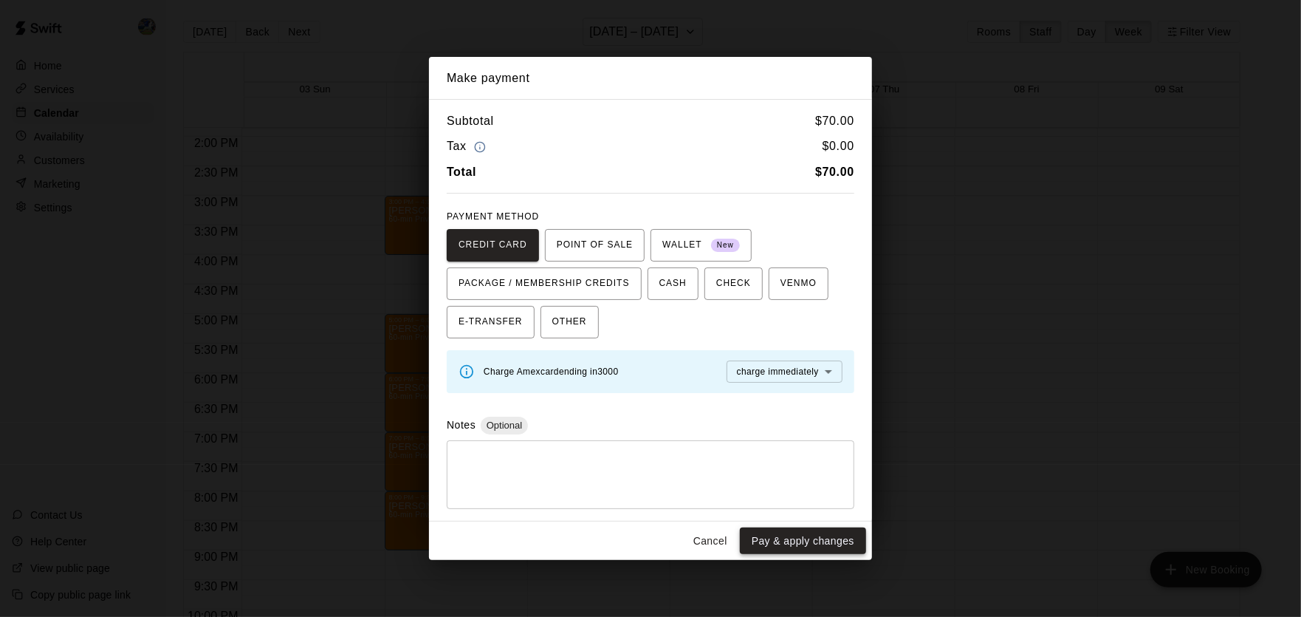
click at [825, 541] on button "Pay & apply changes" at bounding box center [803, 540] width 126 height 27
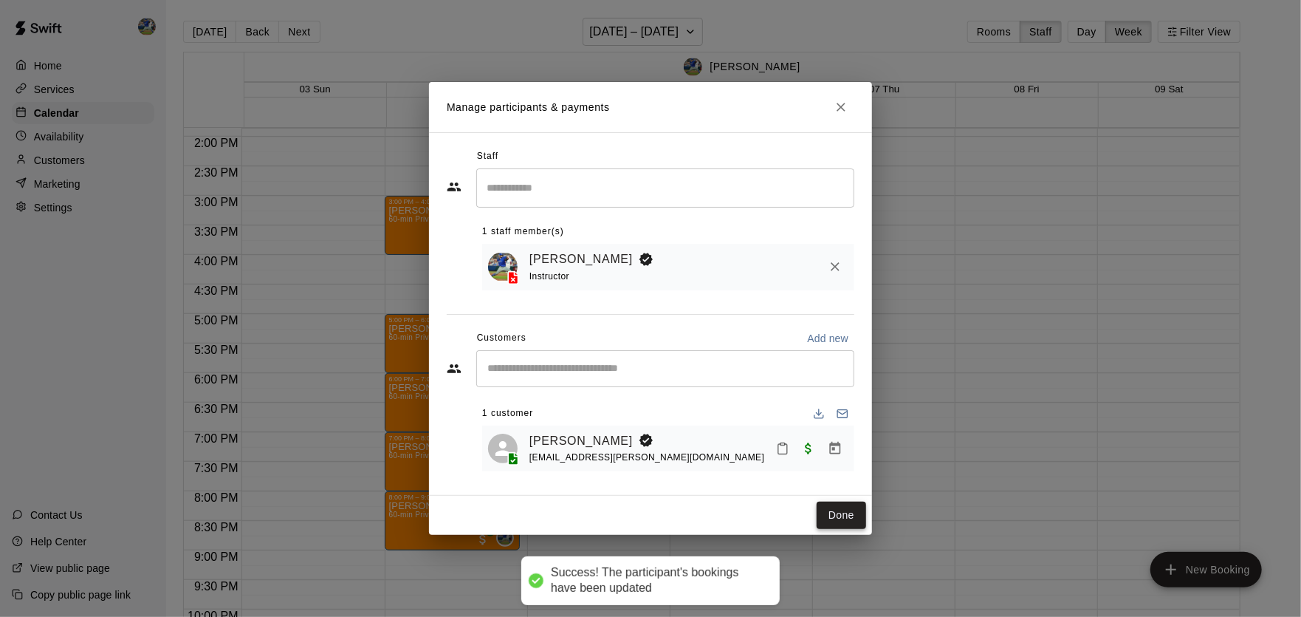
click at [843, 511] on button "Done" at bounding box center [841, 514] width 49 height 27
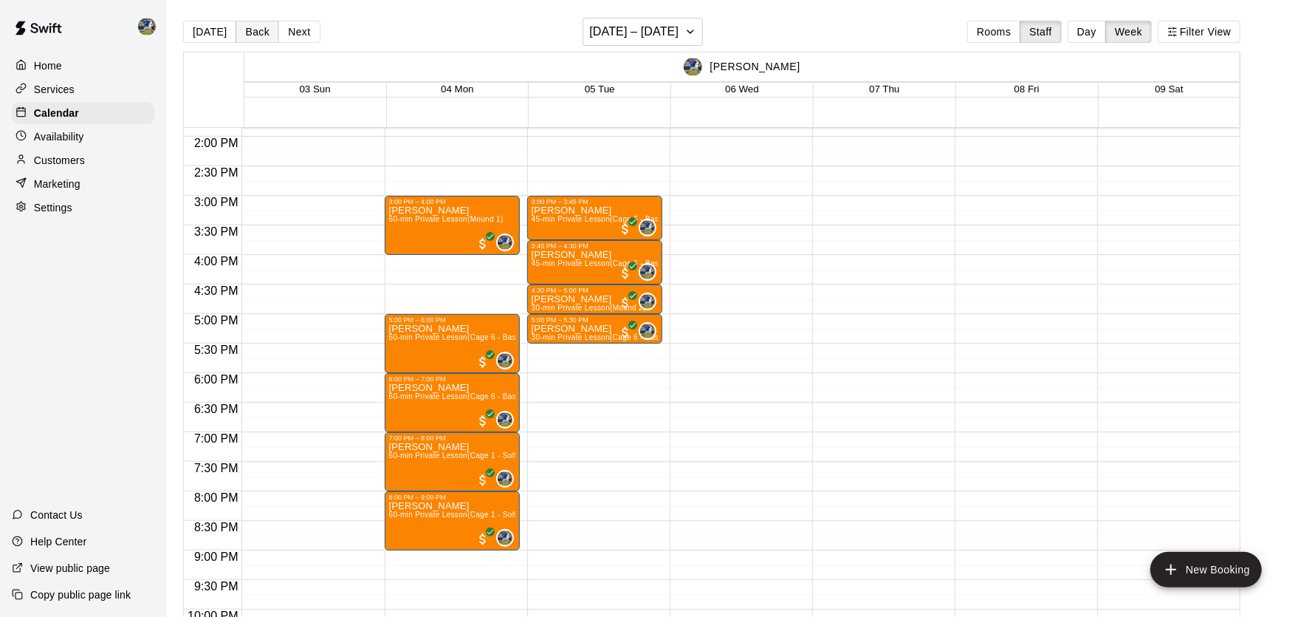
click at [239, 30] on button "Back" at bounding box center [258, 32] width 44 height 22
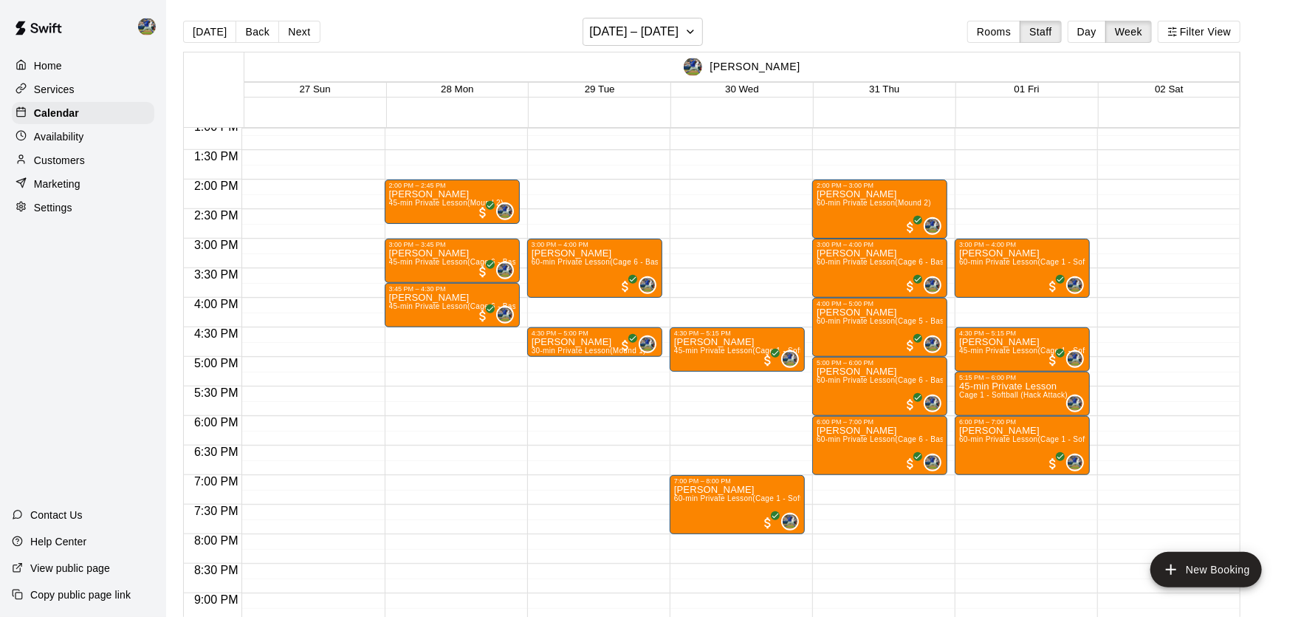
scroll to position [775, 0]
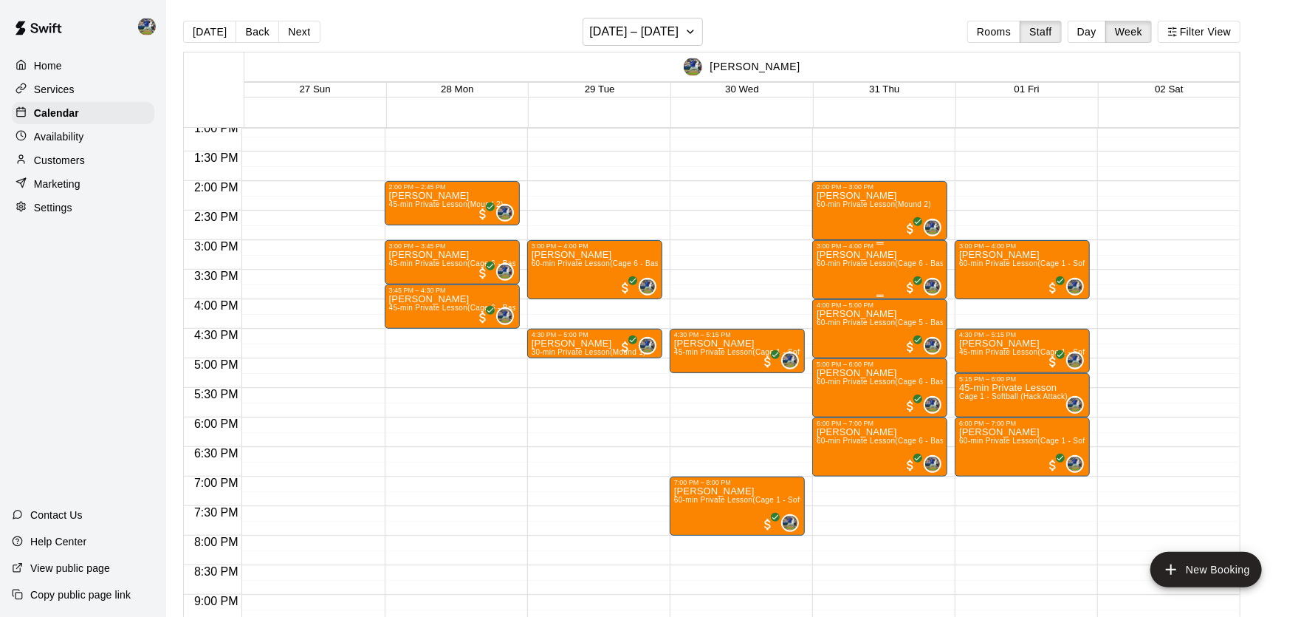
click at [856, 274] on div "[PERSON_NAME] 60-min Private Lesson (Cage 6 - Baseball (Hack Attack Hand-fed Ma…" at bounding box center [880, 558] width 126 height 617
click at [835, 304] on img "edit" at bounding box center [832, 301] width 17 height 17
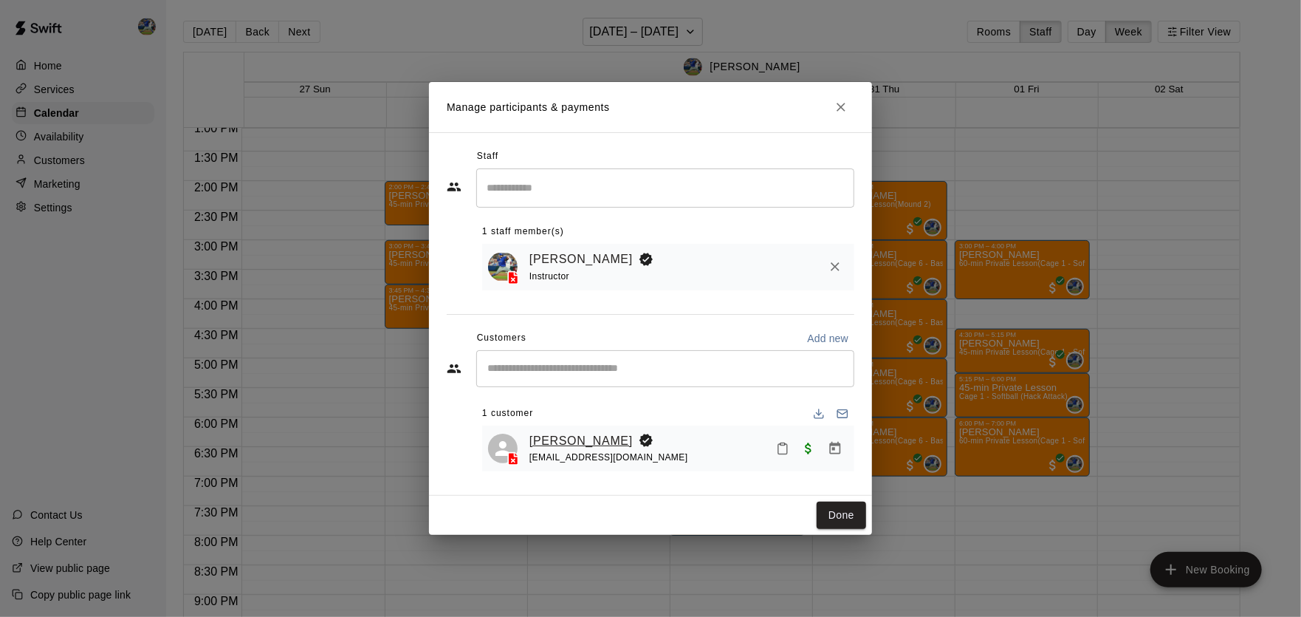
click at [558, 432] on link "[PERSON_NAME]" at bounding box center [581, 440] width 103 height 19
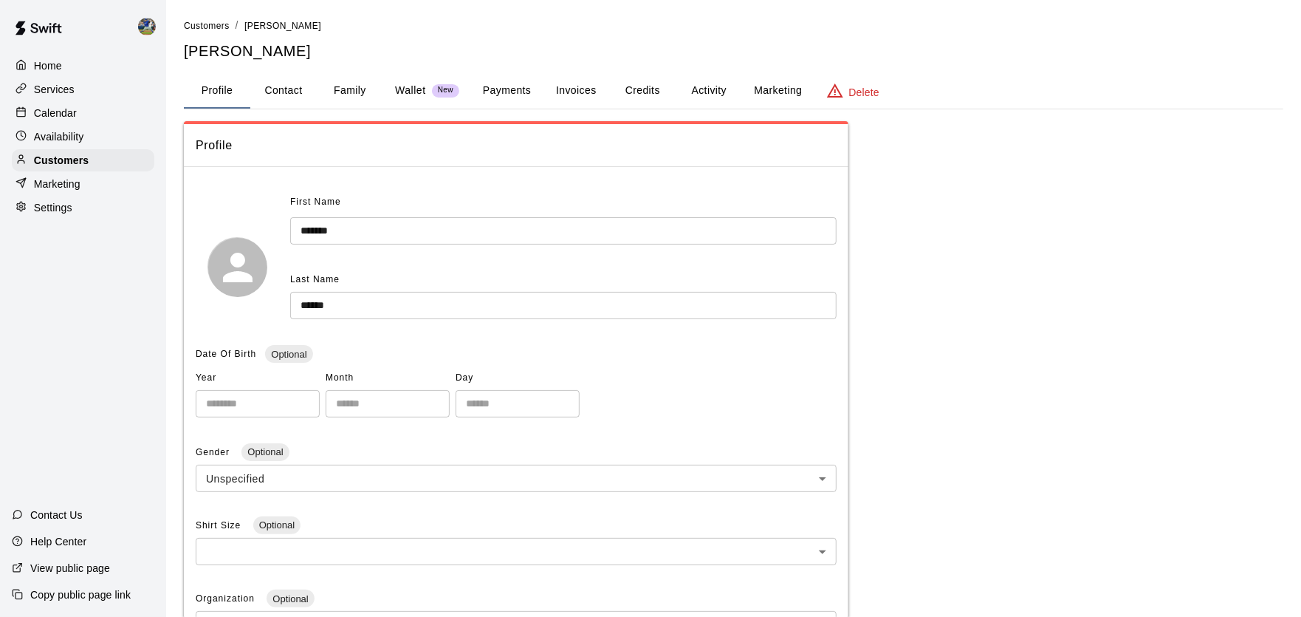
click at [353, 81] on button "Family" at bounding box center [350, 90] width 66 height 35
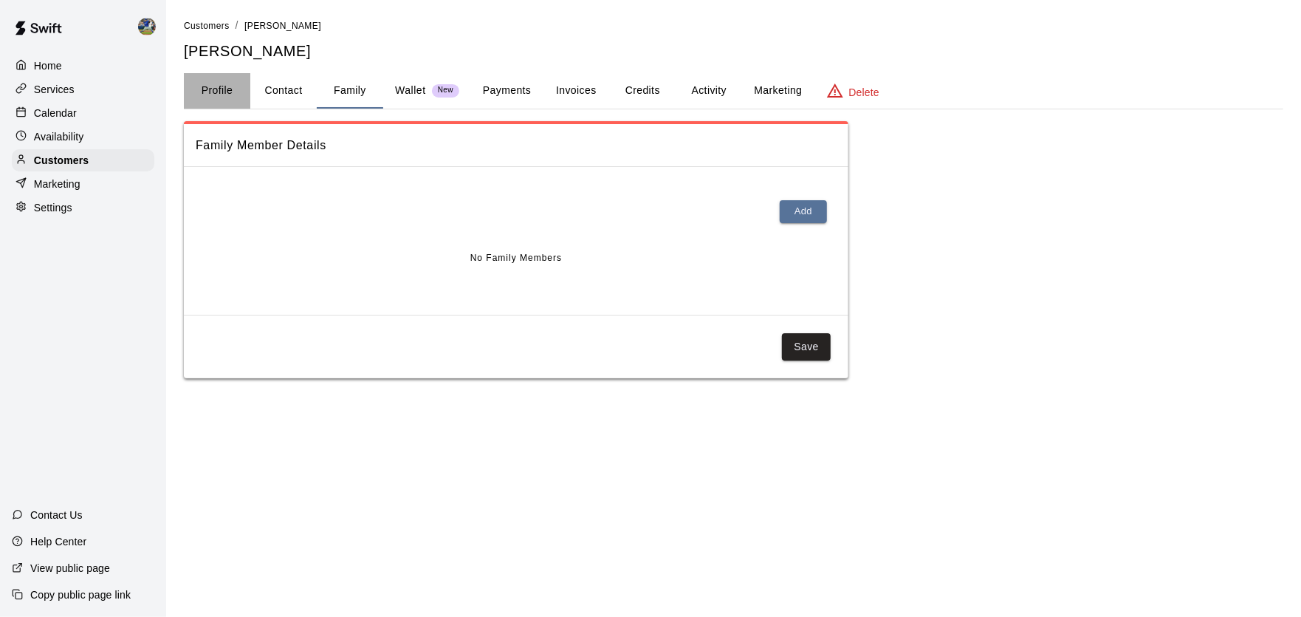
click at [204, 84] on button "Profile" at bounding box center [217, 90] width 66 height 35
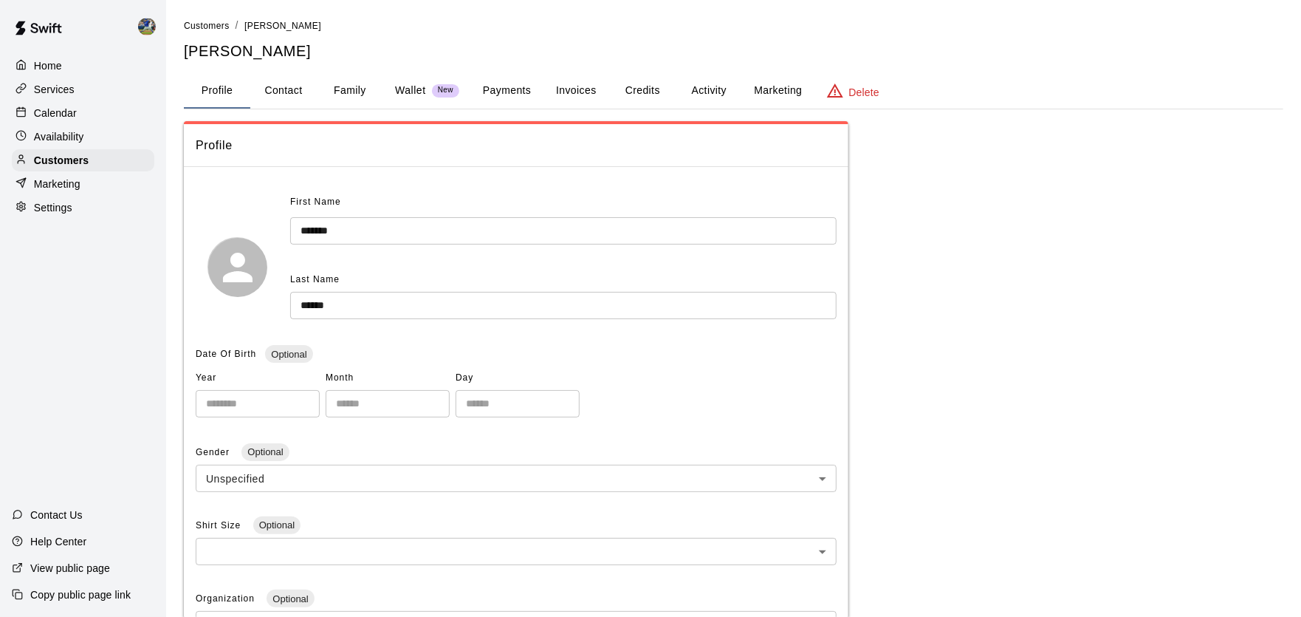
click at [691, 86] on button "Activity" at bounding box center [709, 90] width 66 height 35
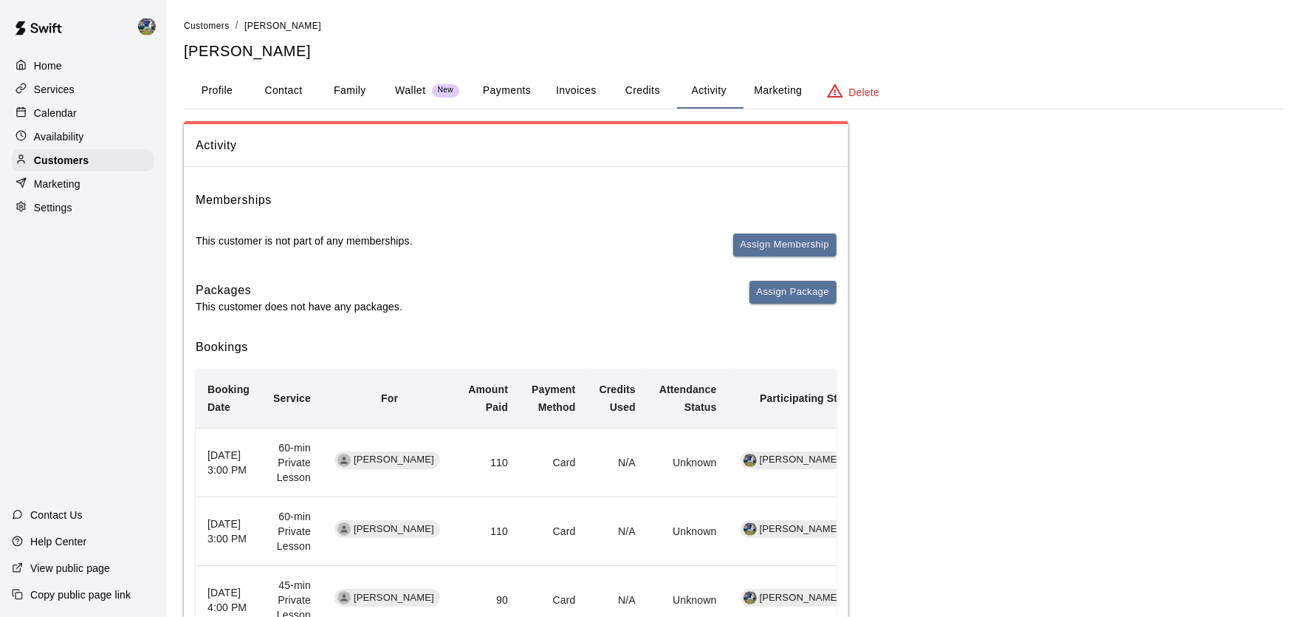
click at [287, 88] on button "Contact" at bounding box center [283, 90] width 66 height 35
select select "**"
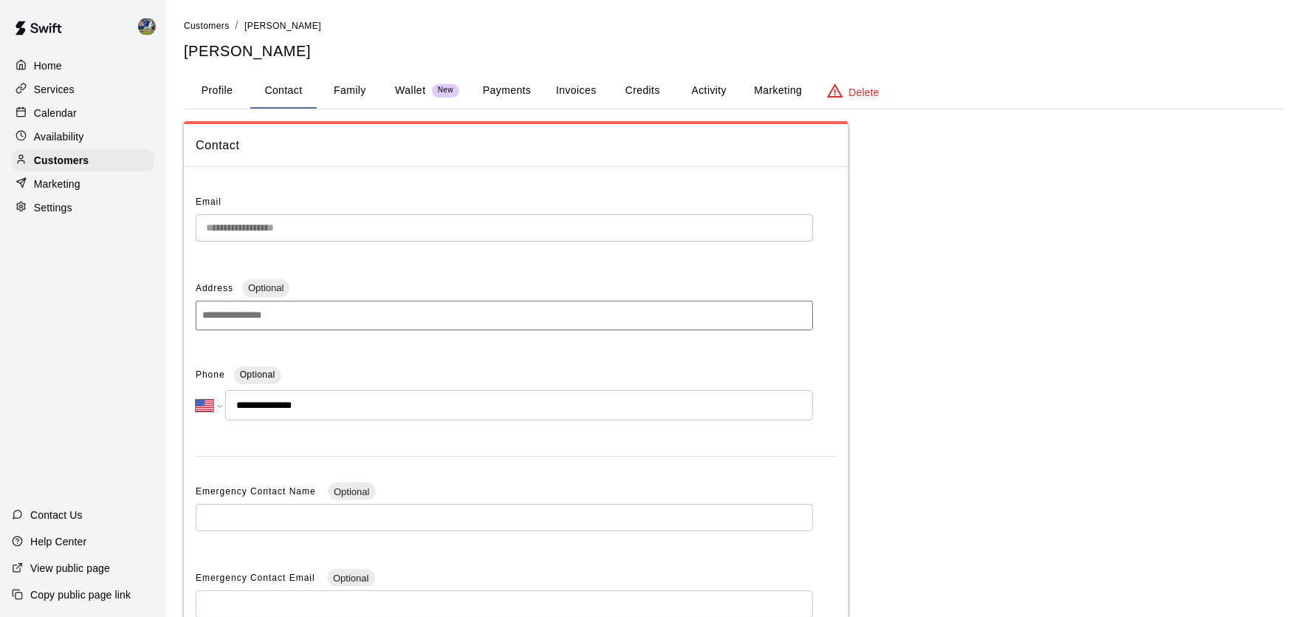
click at [61, 111] on p "Calendar" at bounding box center [55, 113] width 43 height 15
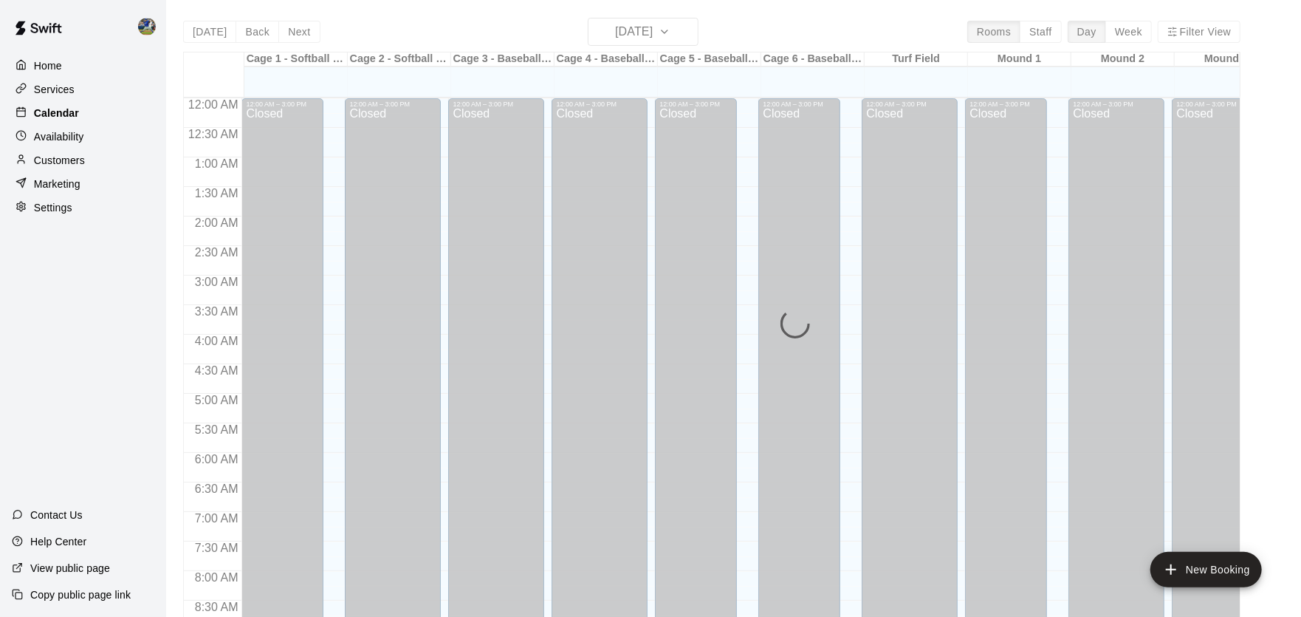
scroll to position [716, 0]
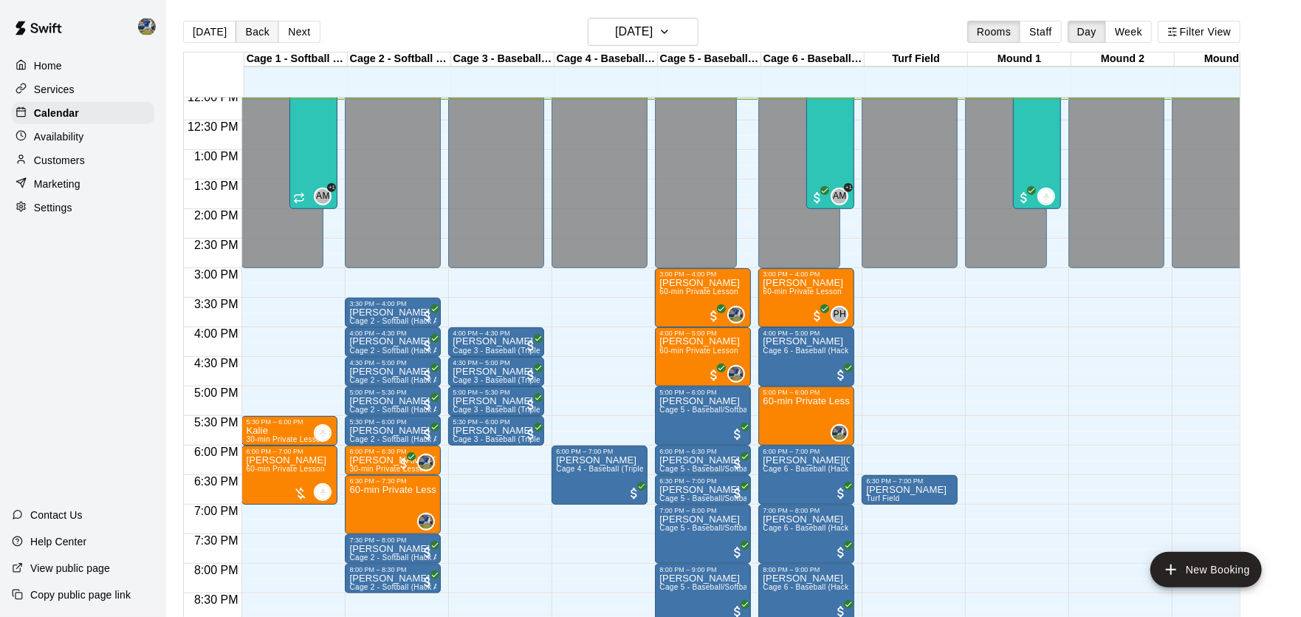
click at [262, 25] on button "Back" at bounding box center [258, 32] width 44 height 22
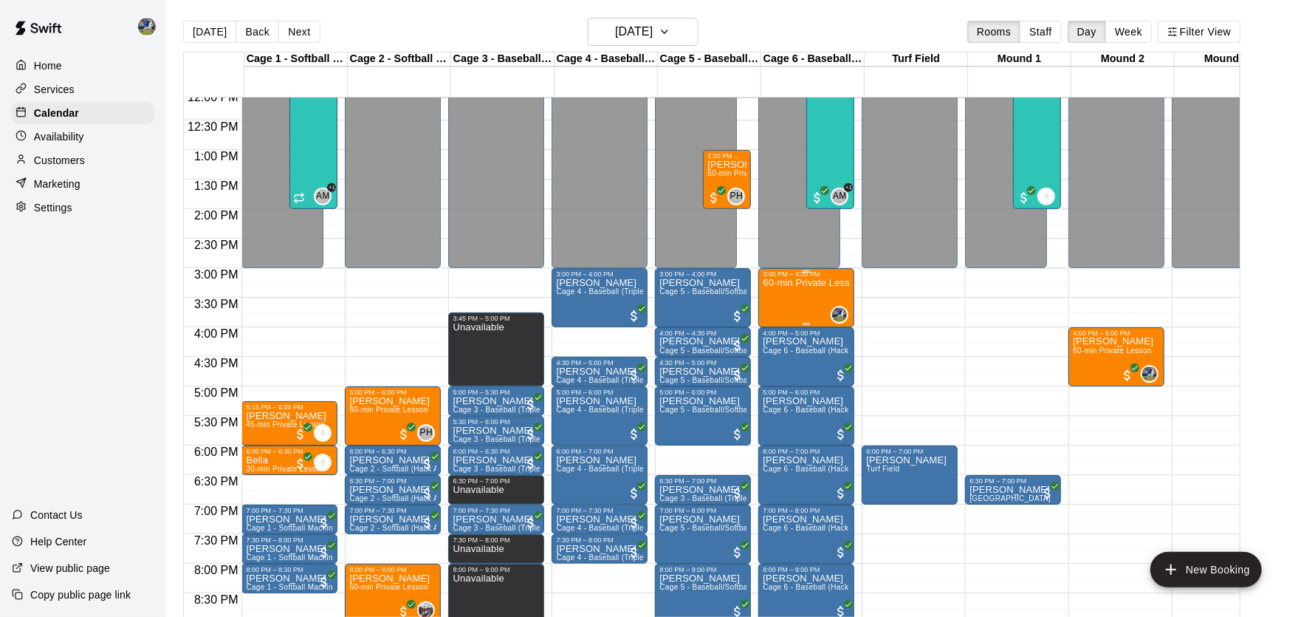
click at [785, 283] on p "60-min Private Lesson" at bounding box center [806, 283] width 87 height 0
click at [781, 331] on img "edit" at bounding box center [780, 334] width 17 height 17
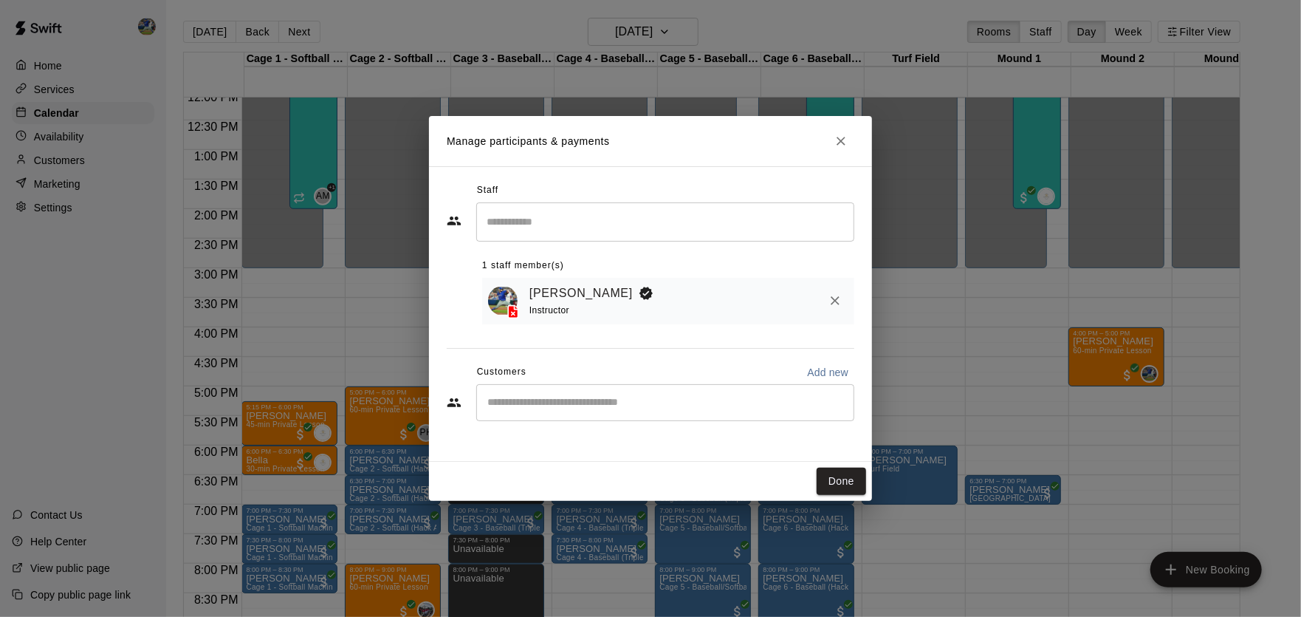
click at [658, 405] on input "Start typing to search customers..." at bounding box center [665, 402] width 365 height 15
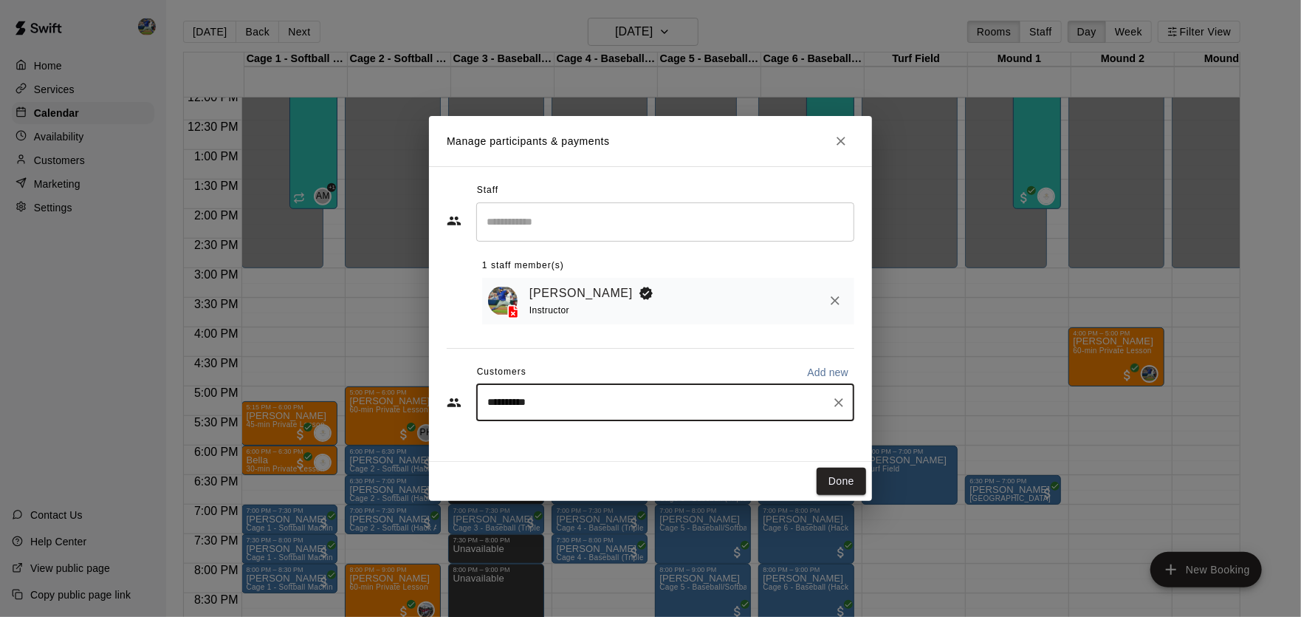
type input "**********"
click at [658, 437] on div "[PERSON_NAME] [PERSON_NAME][EMAIL_ADDRESS][DOMAIN_NAME]" at bounding box center [683, 444] width 320 height 32
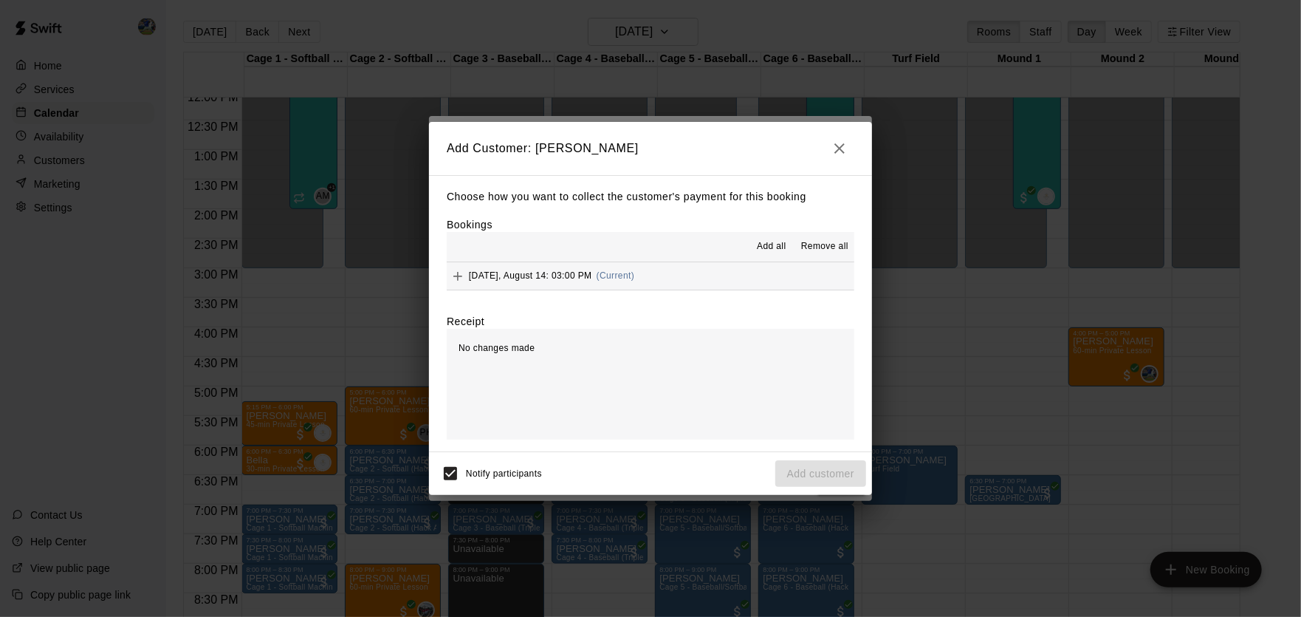
click at [531, 267] on div "[DATE], August 14: 03:00 PM (Current)" at bounding box center [541, 276] width 188 height 22
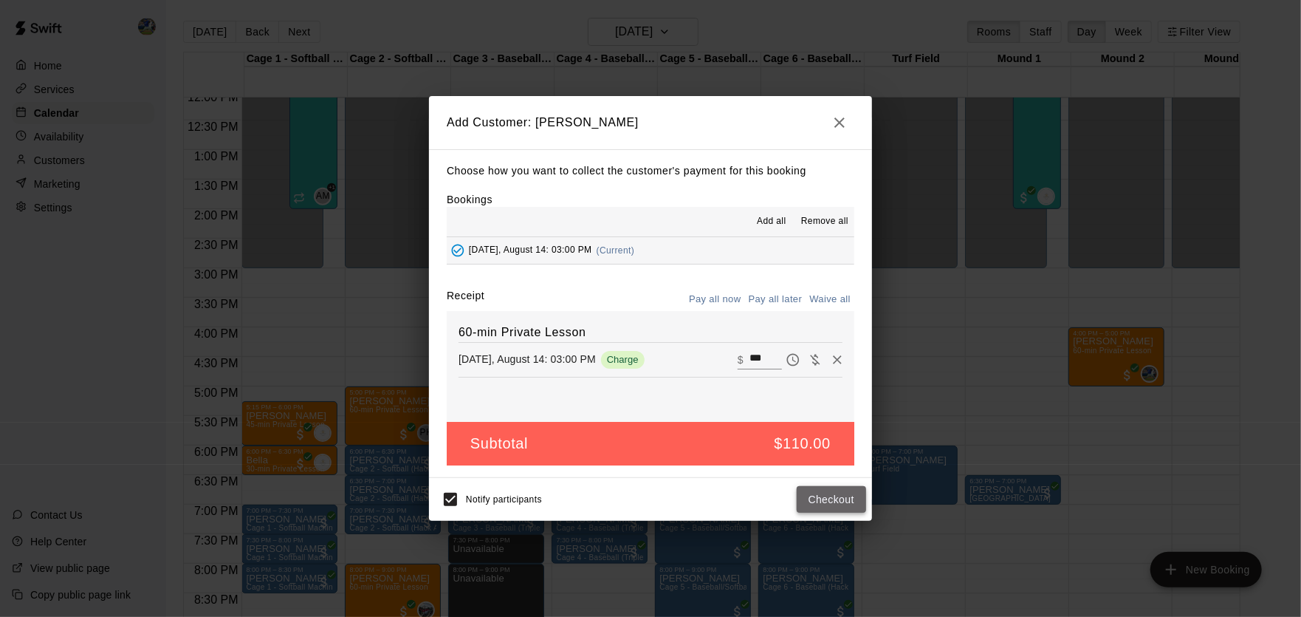
click at [826, 503] on button "Checkout" at bounding box center [831, 499] width 69 height 27
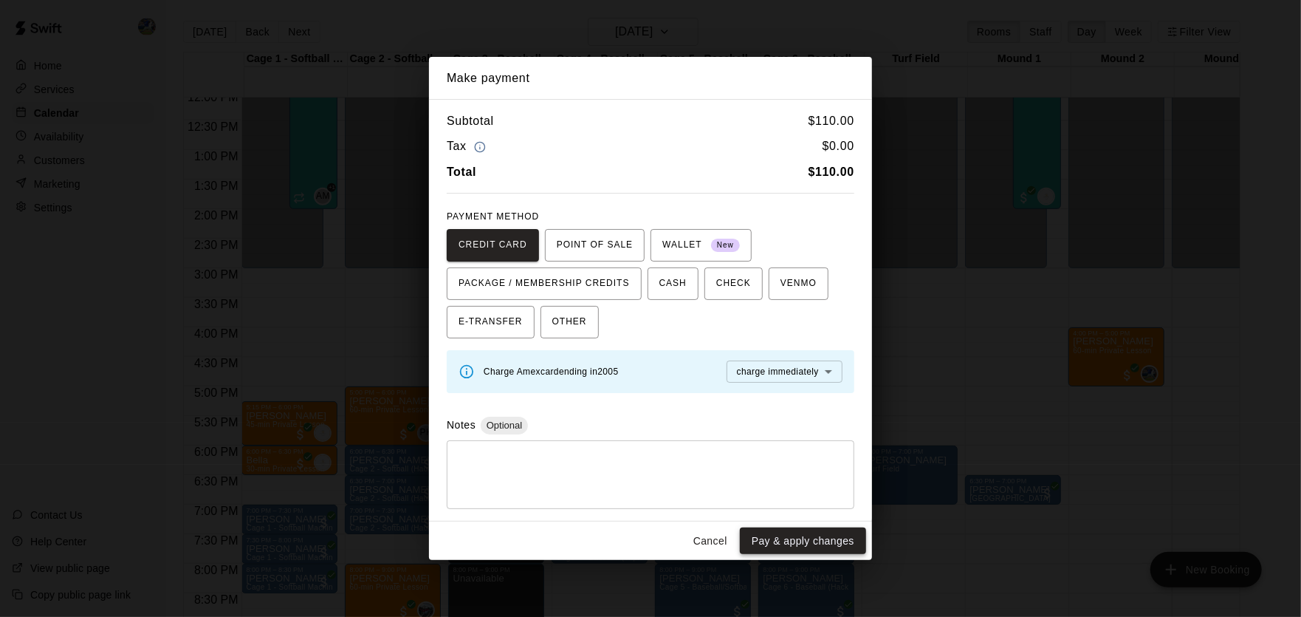
click at [829, 538] on button "Pay & apply changes" at bounding box center [803, 540] width 126 height 27
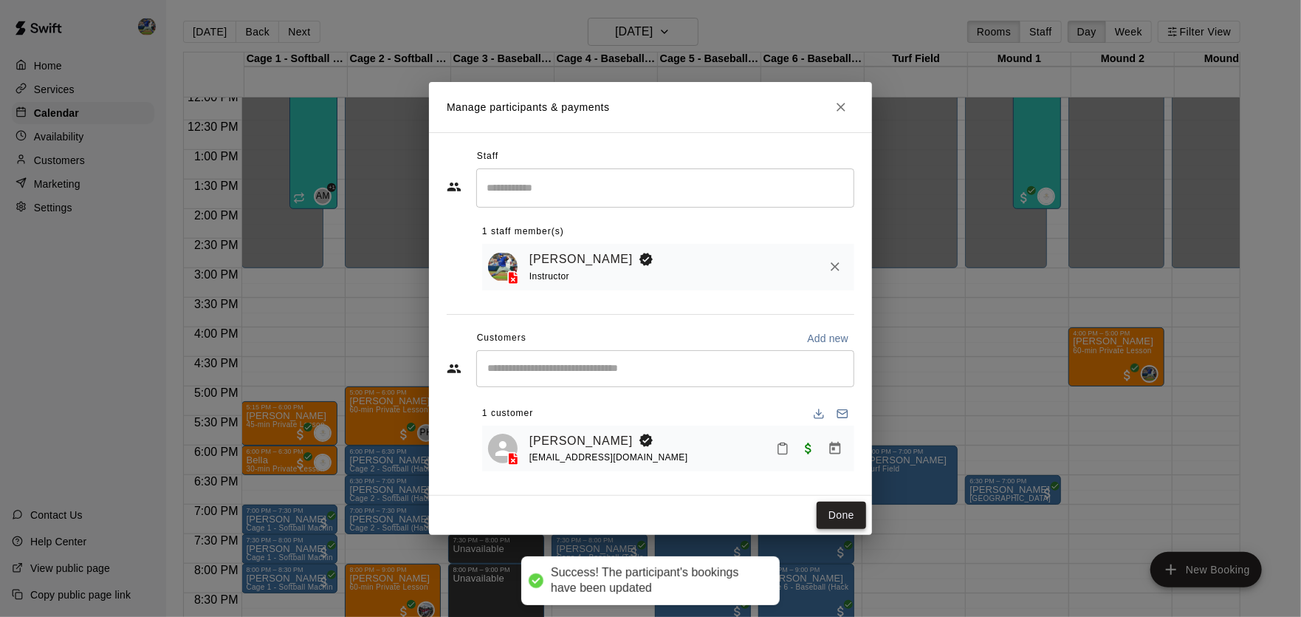
click at [840, 519] on button "Done" at bounding box center [841, 514] width 49 height 27
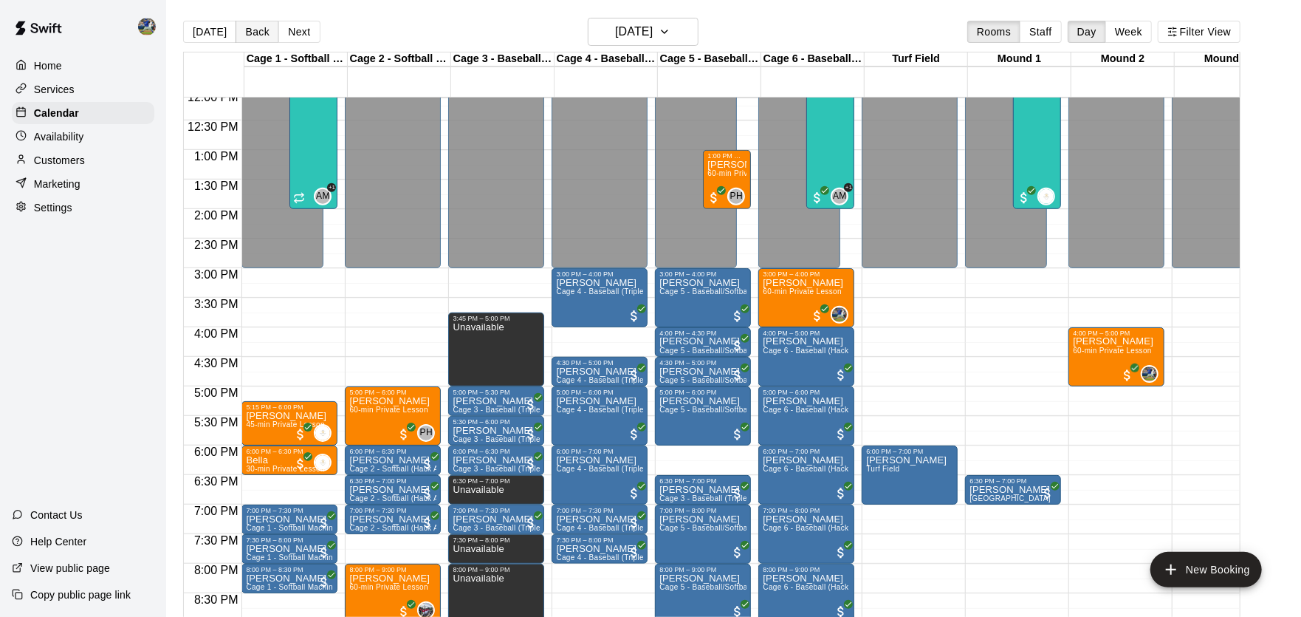
click at [258, 33] on button "Back" at bounding box center [258, 32] width 44 height 22
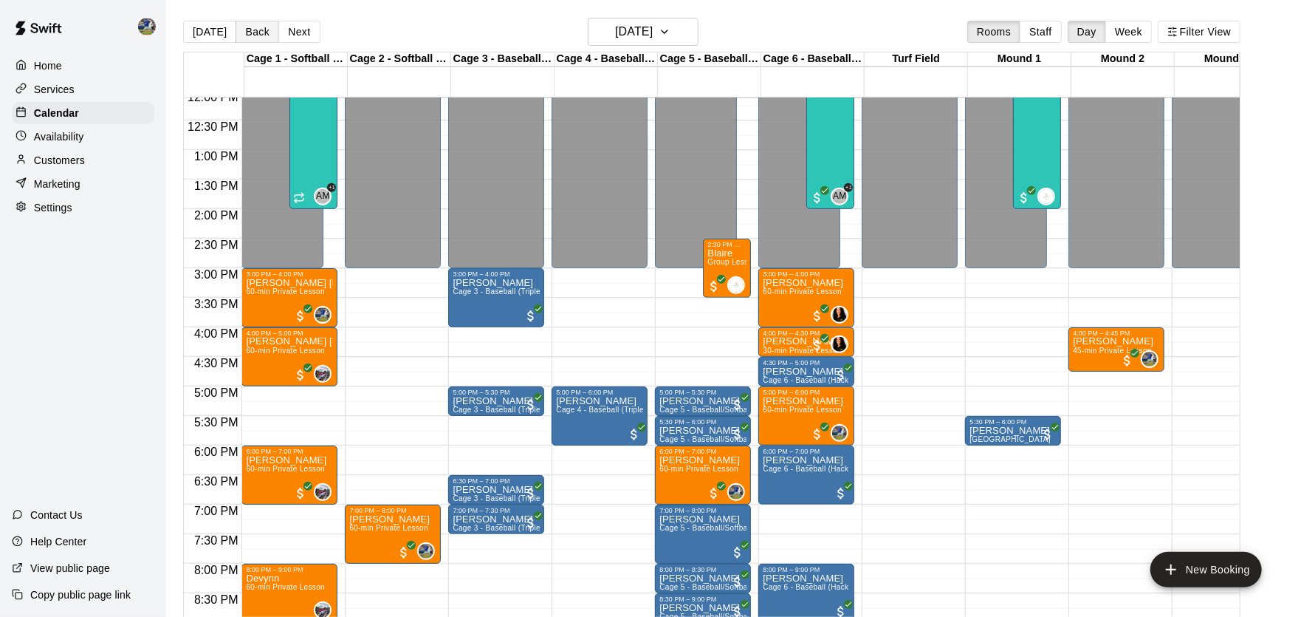
click at [258, 33] on button "Back" at bounding box center [258, 32] width 44 height 22
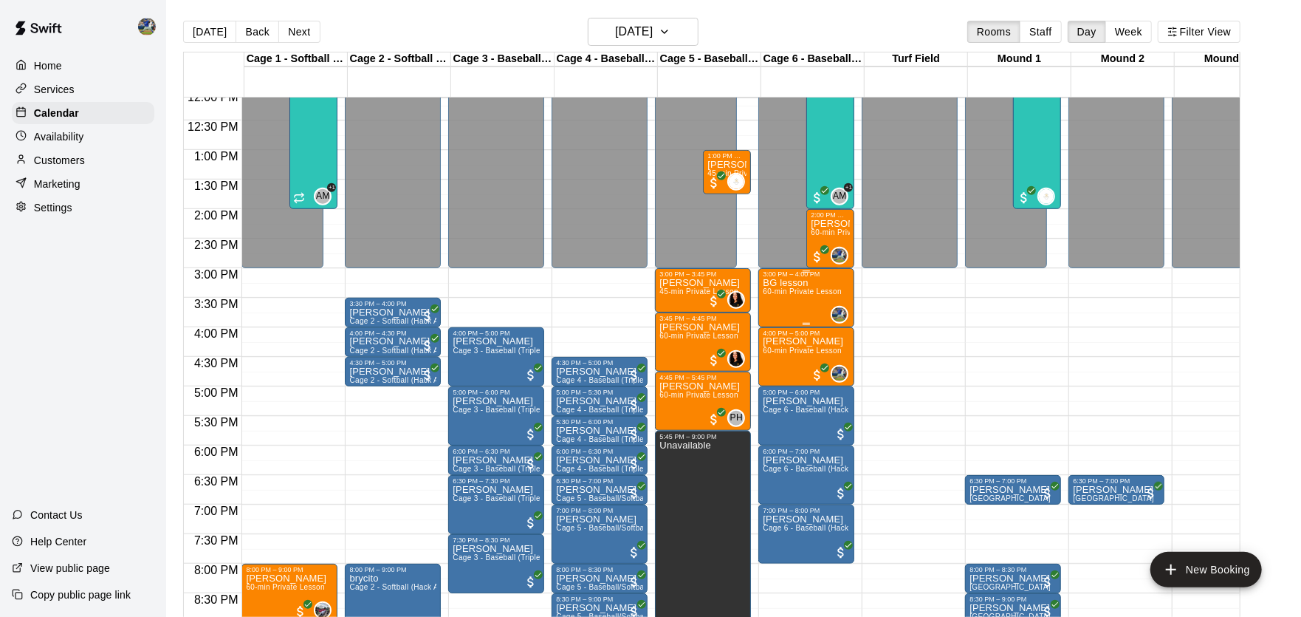
click at [788, 295] on span "60-min Private Lesson" at bounding box center [802, 291] width 79 height 8
click at [778, 334] on img "edit" at bounding box center [780, 339] width 17 height 17
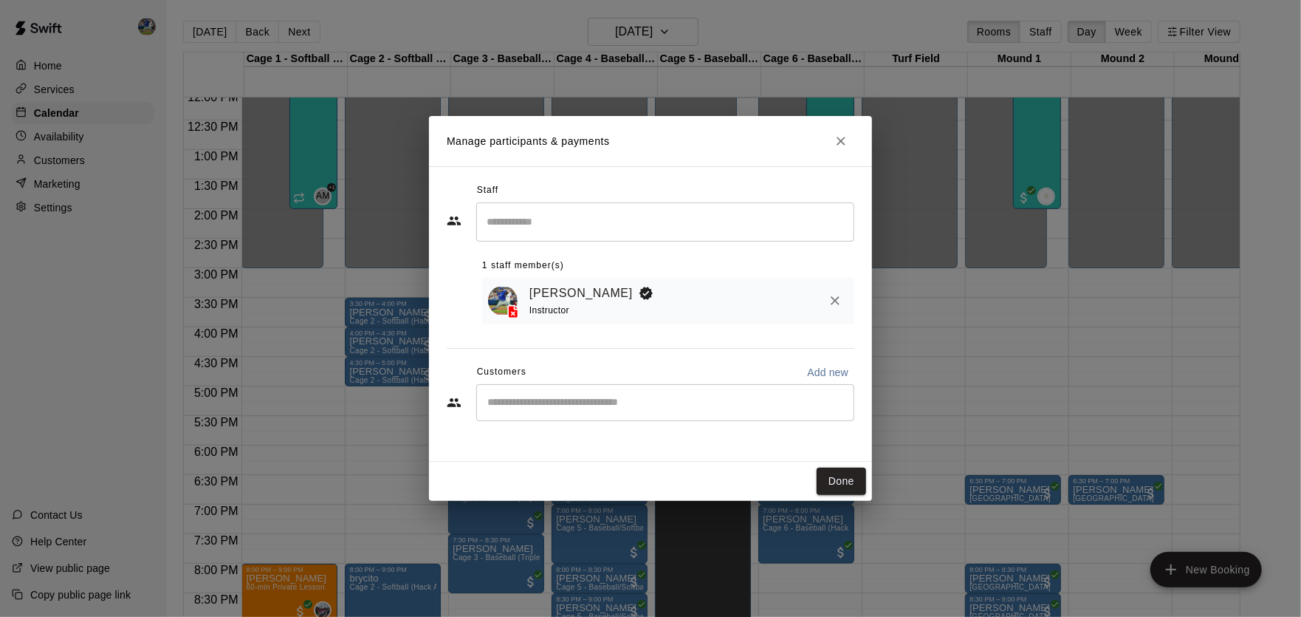
click at [781, 397] on input "Start typing to search customers..." at bounding box center [665, 402] width 365 height 15
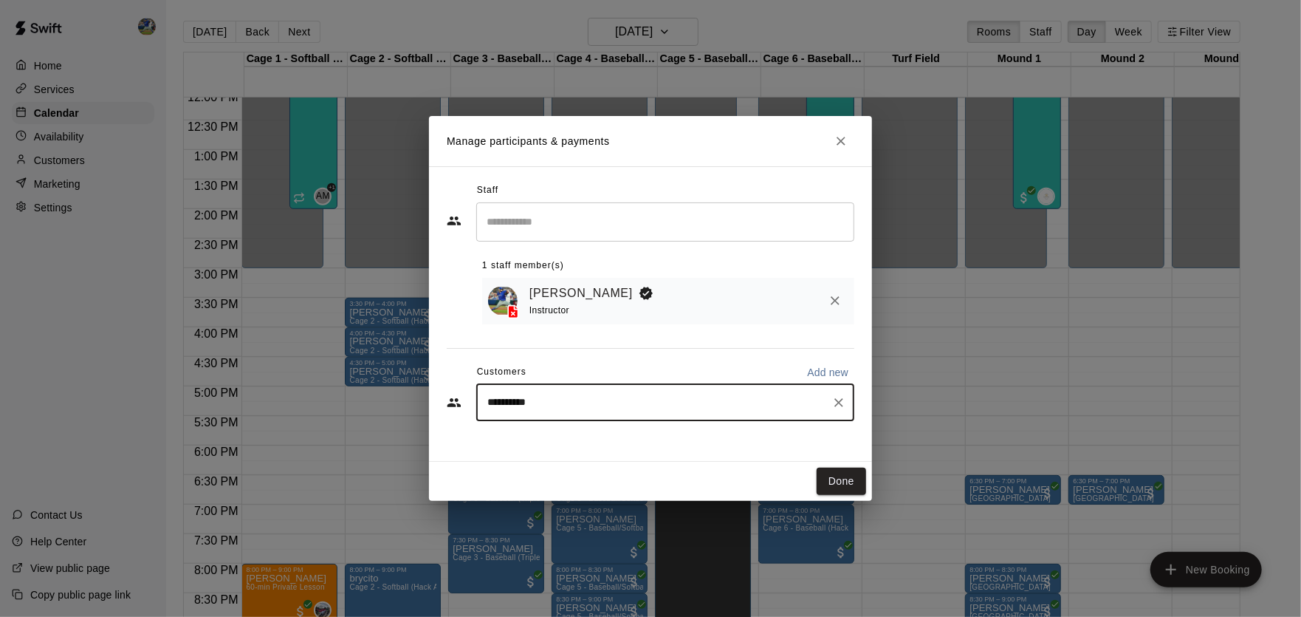
type input "**********"
click at [752, 434] on div "[PERSON_NAME] [PERSON_NAME][EMAIL_ADDRESS][DOMAIN_NAME]" at bounding box center [683, 444] width 320 height 32
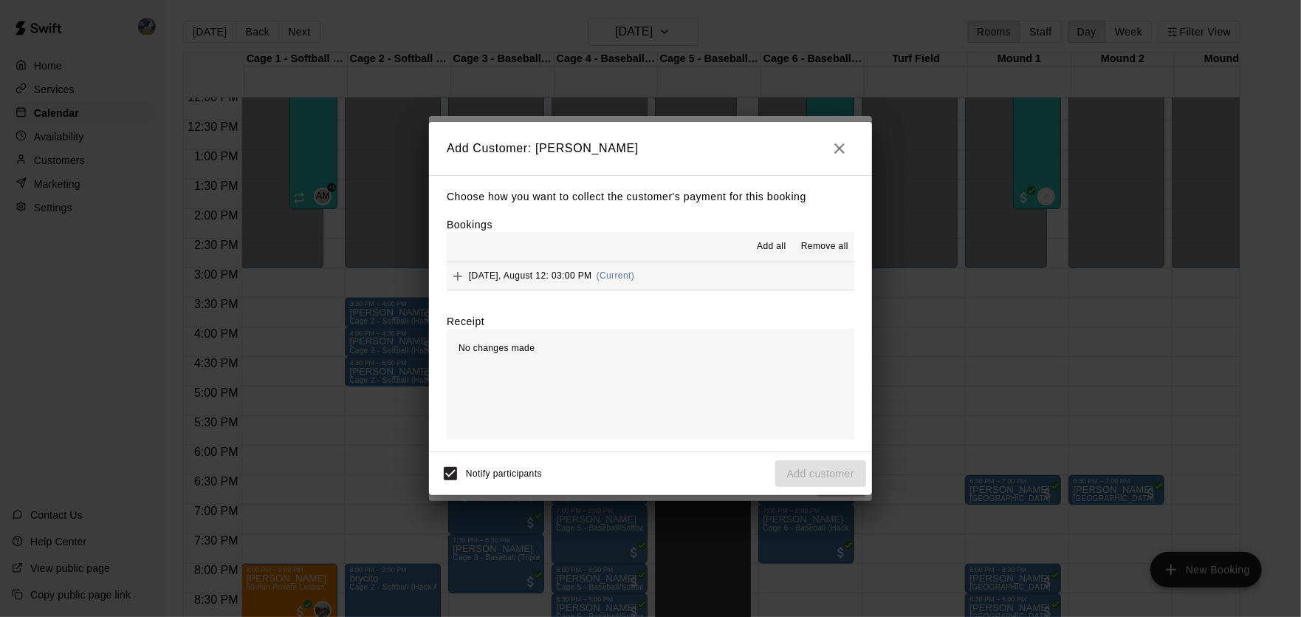
click at [513, 267] on div "[DATE], August 12: 03:00 PM (Current)" at bounding box center [541, 276] width 188 height 22
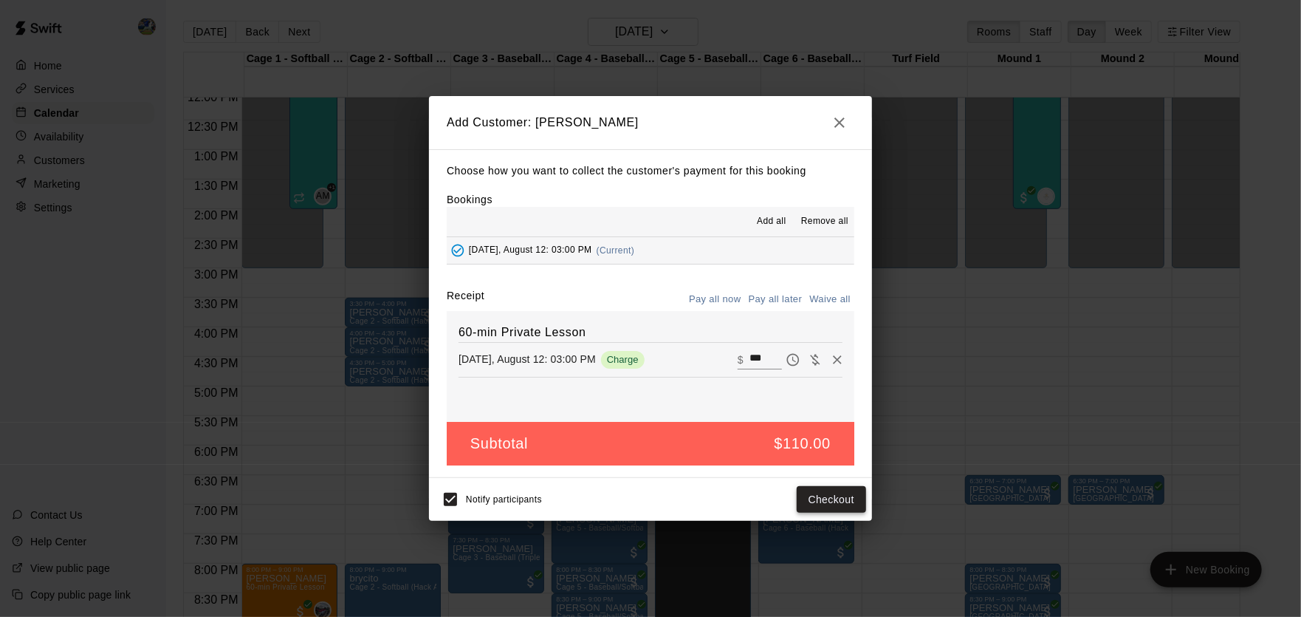
click at [828, 504] on button "Checkout" at bounding box center [831, 499] width 69 height 27
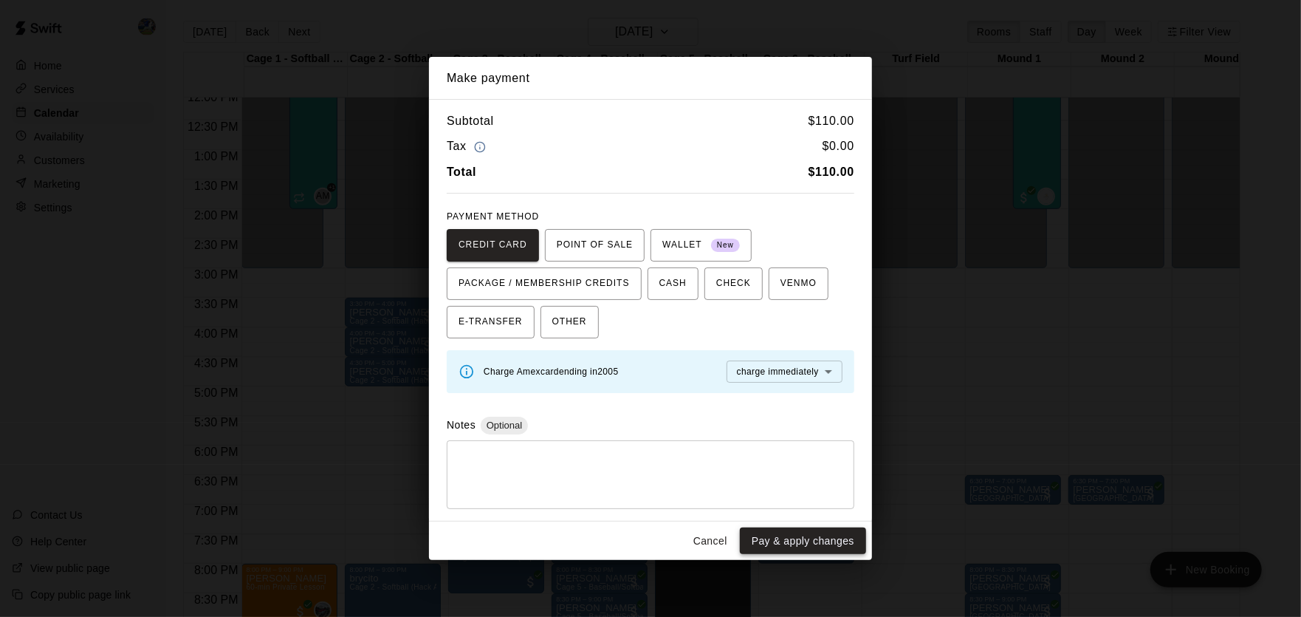
click at [828, 532] on button "Pay & apply changes" at bounding box center [803, 540] width 126 height 27
